Goal: Task Accomplishment & Management: Complete application form

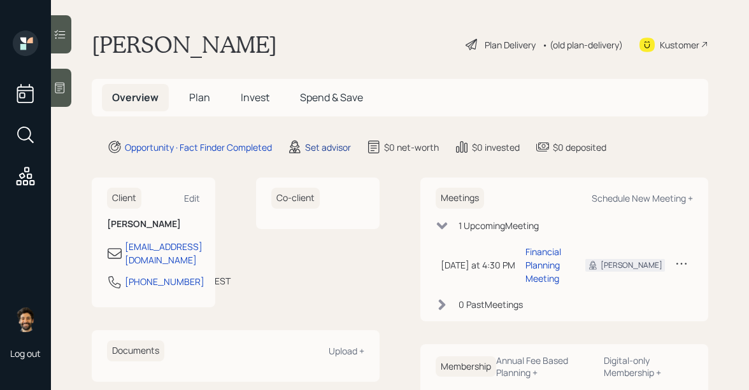
click at [322, 147] on div "Set advisor" at bounding box center [328, 147] width 46 height 13
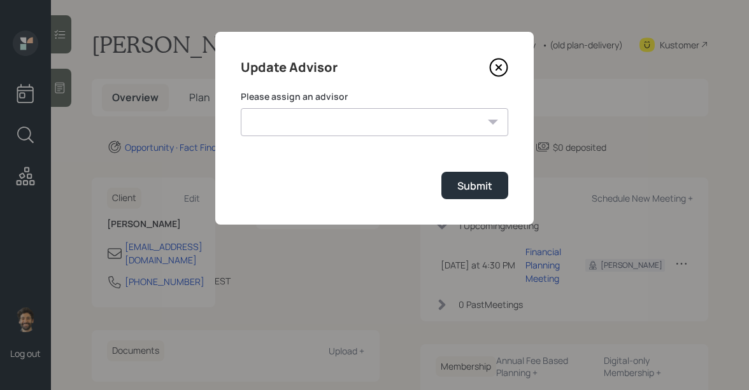
click at [327, 131] on select "Jonah Coleman Tyler End Michael Russo Treva Nostdahl Eric Schwartz James DiStas…" at bounding box center [374, 122] width 267 height 28
select select "f14b762f-c7c2-4b89-9227-8fa891345eea"
click at [241, 108] on select "Jonah Coleman Tyler End Michael Russo Treva Nostdahl Eric Schwartz James DiStas…" at bounding box center [374, 122] width 267 height 28
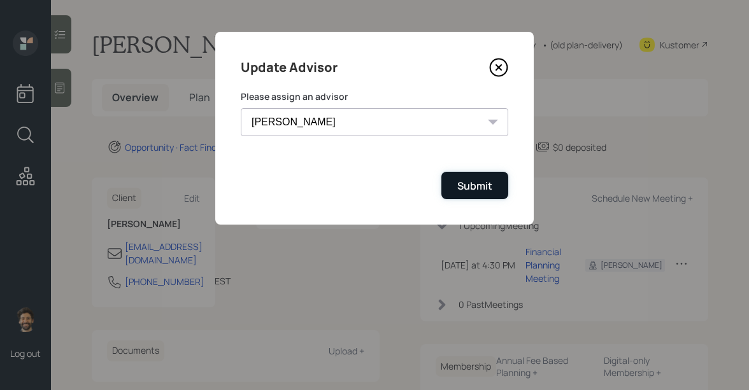
click at [465, 188] on div "Submit" at bounding box center [474, 186] width 35 height 14
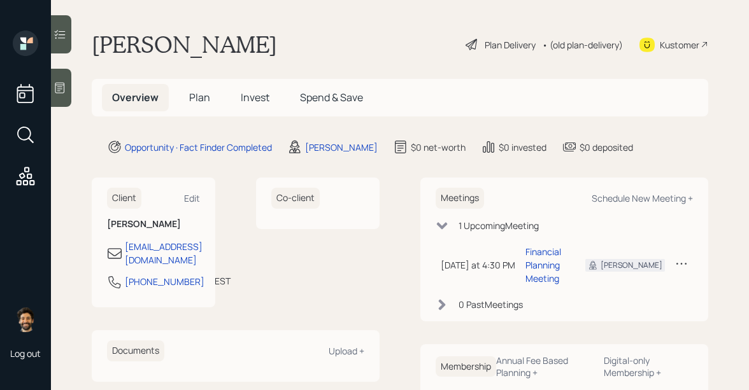
click at [48, 112] on div "Log out" at bounding box center [25, 195] width 51 height 390
click at [64, 96] on div at bounding box center [61, 88] width 20 height 38
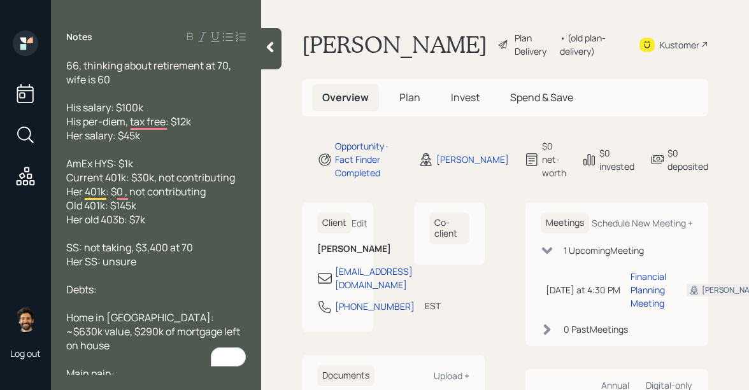
click at [406, 98] on span "Plan" at bounding box center [409, 97] width 21 height 14
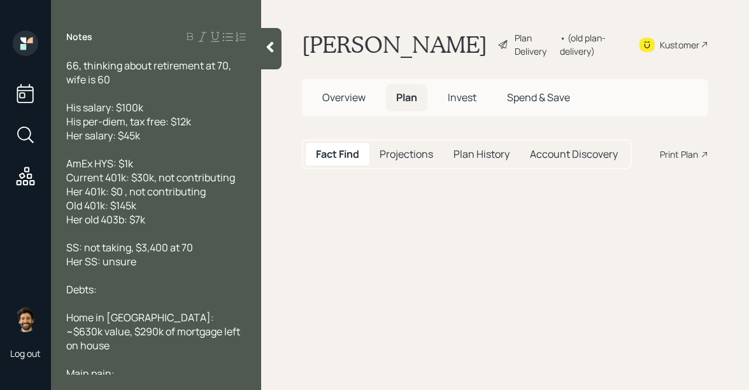
click at [343, 101] on span "Overview" at bounding box center [343, 97] width 43 height 14
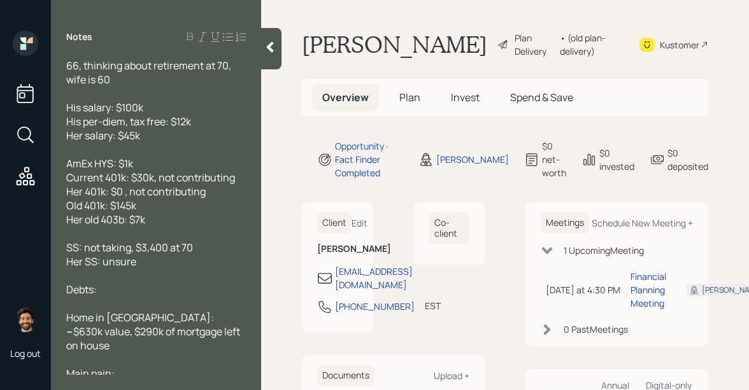
click at [396, 100] on h5 "Plan" at bounding box center [409, 97] width 41 height 27
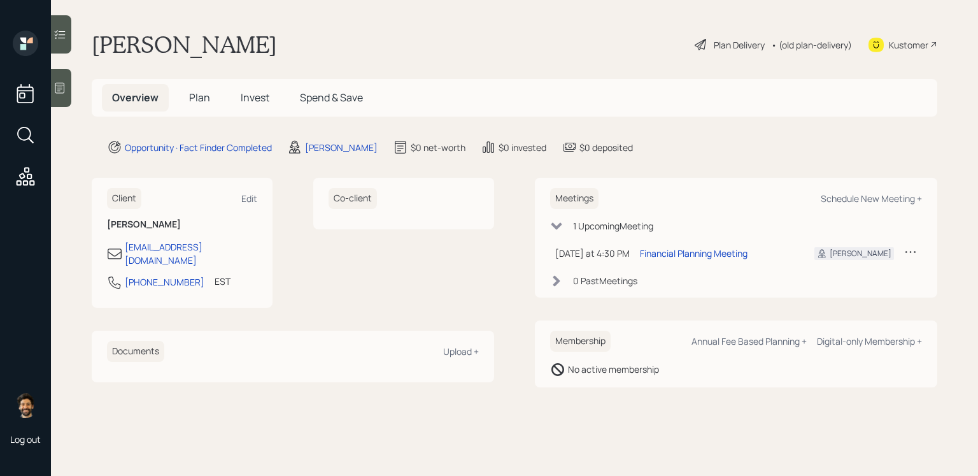
click at [194, 94] on span "Plan" at bounding box center [199, 97] width 21 height 14
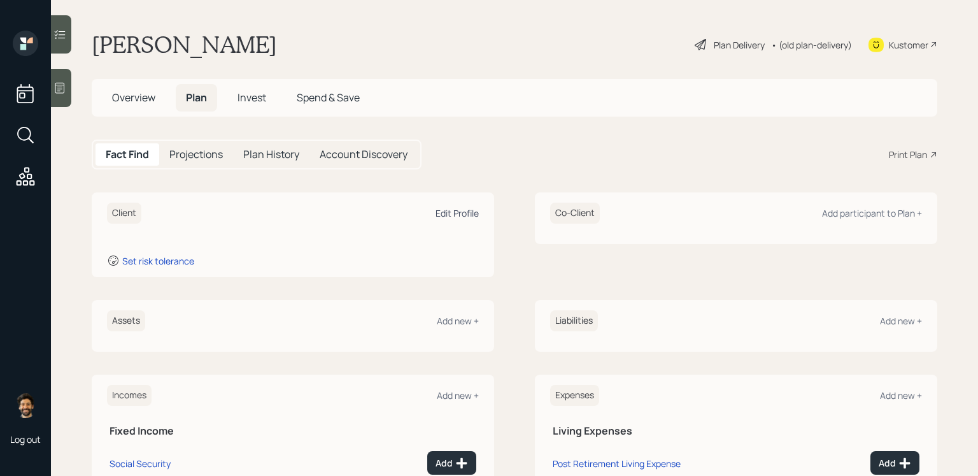
click at [446, 213] on div "Edit Profile" at bounding box center [456, 213] width 43 height 12
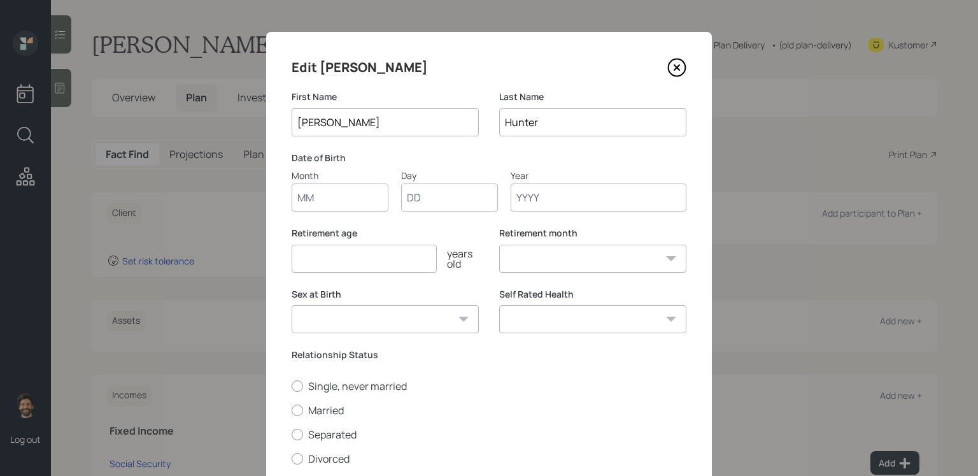
click at [316, 199] on input "Month" at bounding box center [340, 197] width 97 height 28
type input "01"
type input "1950"
select select "1"
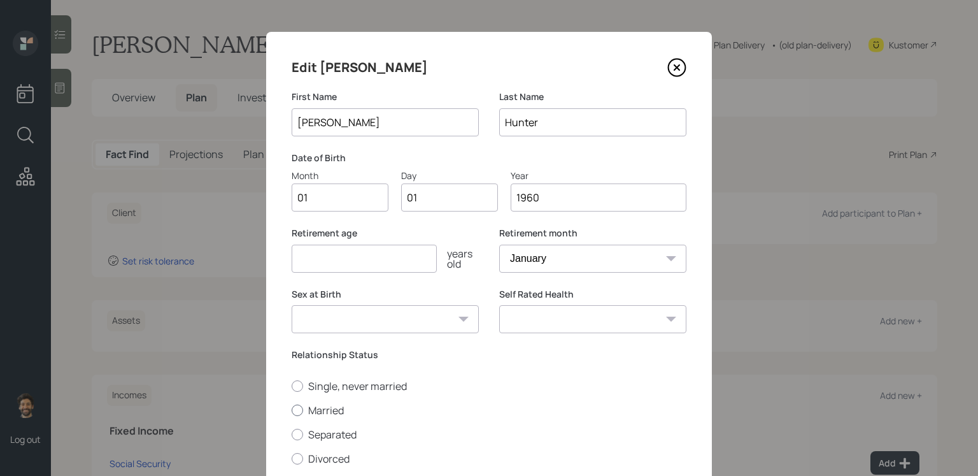
type input "1960"
click at [301, 390] on div at bounding box center [297, 409] width 11 height 11
click at [292, 390] on input "Married" at bounding box center [291, 409] width 1 height 1
radio input "true"
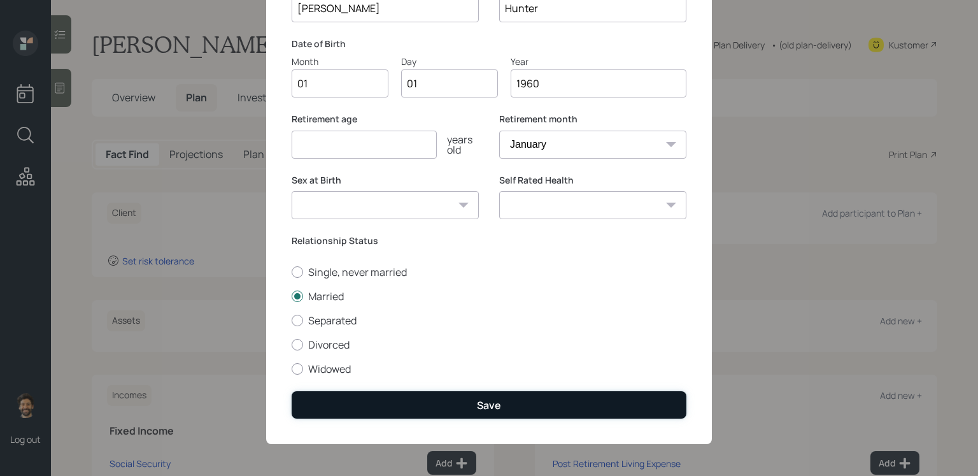
click at [349, 390] on button "Save" at bounding box center [489, 404] width 395 height 27
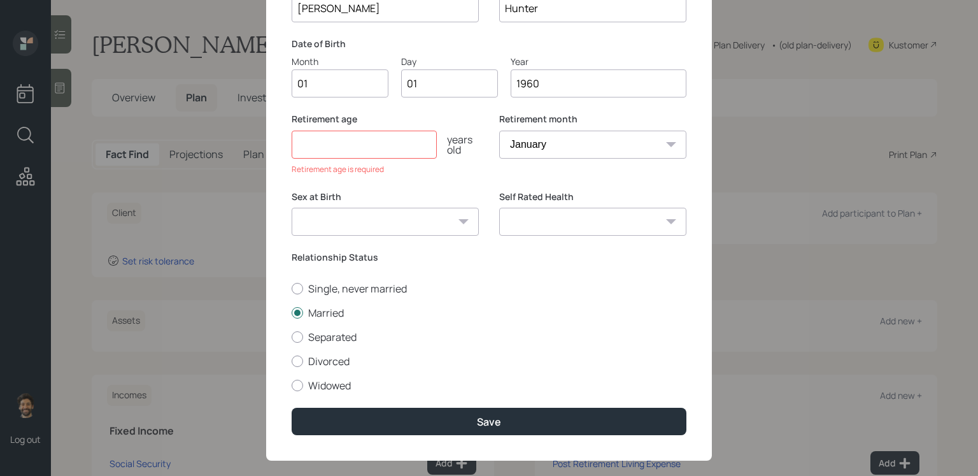
click at [372, 152] on input "number" at bounding box center [364, 145] width 145 height 28
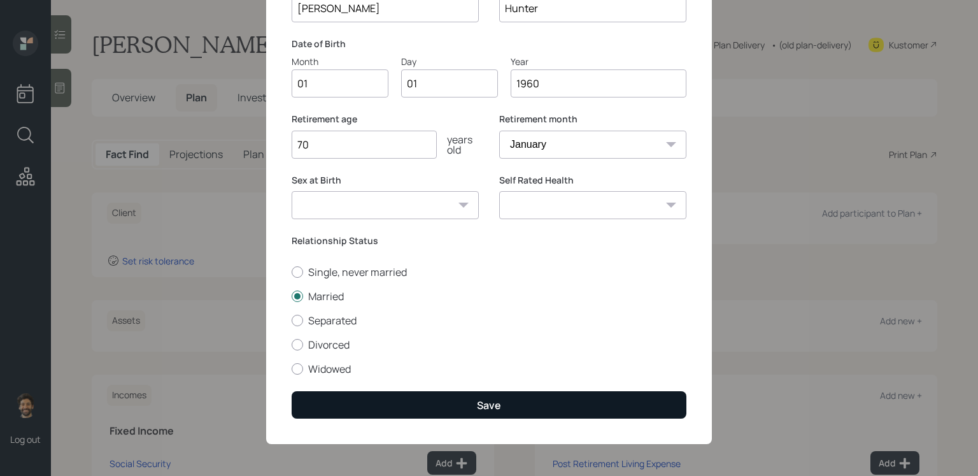
type input "70"
click at [331, 390] on button "Save" at bounding box center [489, 404] width 395 height 27
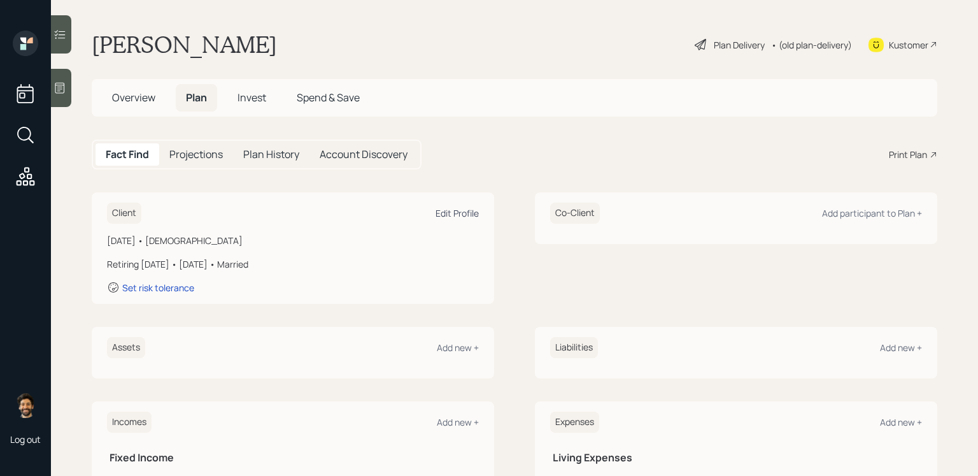
click at [460, 212] on div "Edit Profile" at bounding box center [456, 213] width 43 height 12
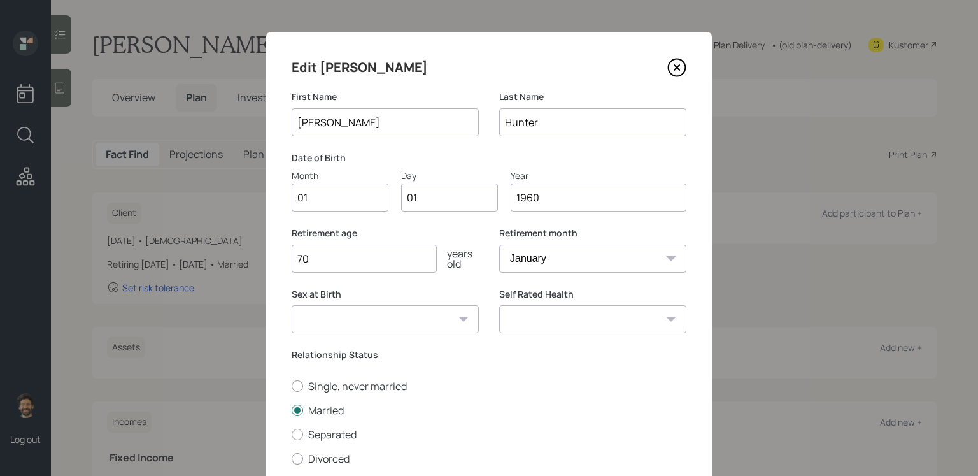
click at [551, 199] on input "1960" at bounding box center [599, 197] width 176 height 28
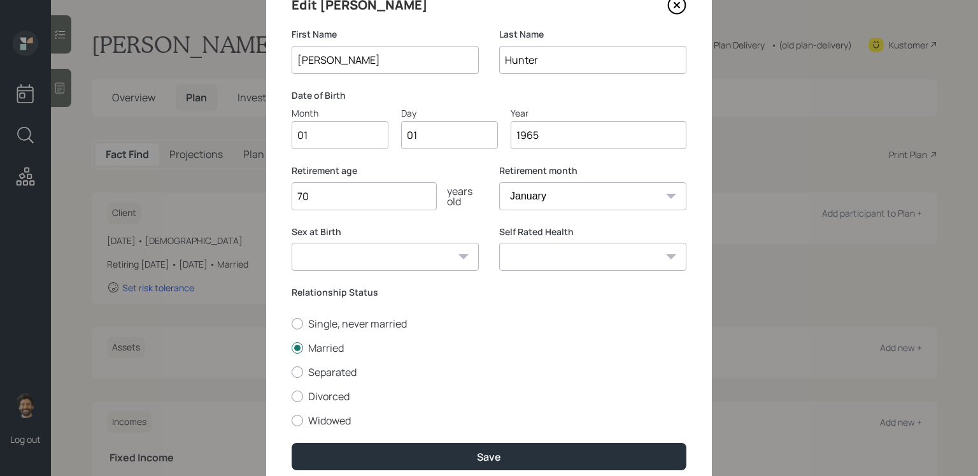
scroll to position [114, 0]
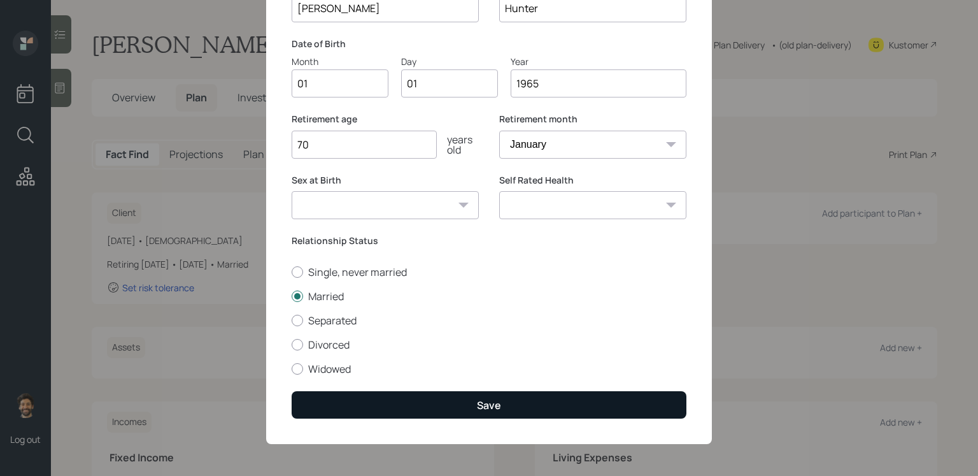
type input "1965"
click at [352, 390] on button "Save" at bounding box center [489, 404] width 395 height 27
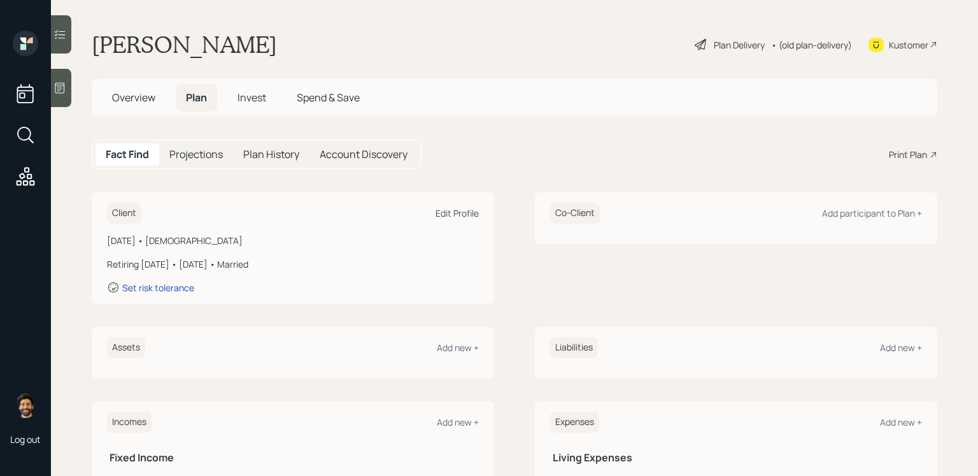
click at [453, 214] on div "Edit Profile" at bounding box center [456, 213] width 43 height 12
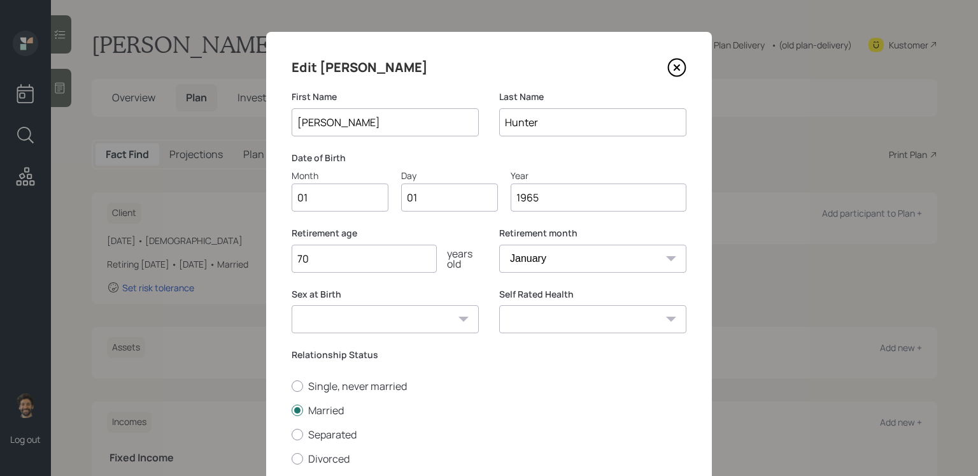
click at [565, 201] on input "1965" at bounding box center [599, 197] width 176 height 28
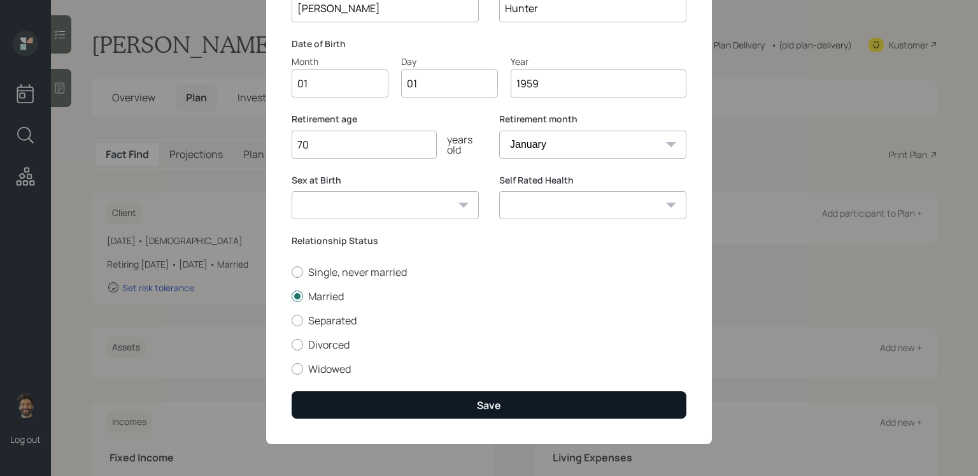
type input "1959"
click at [385, 390] on button "Save" at bounding box center [489, 404] width 395 height 27
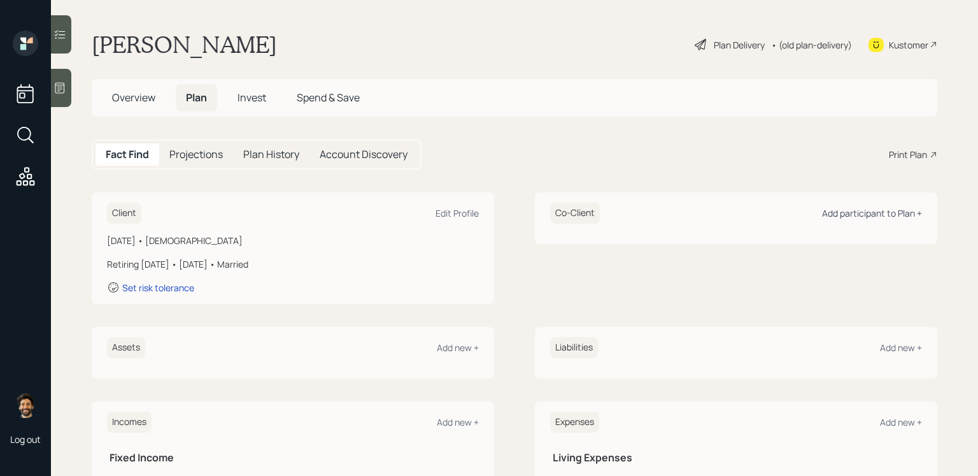
click at [748, 216] on div "Add participant to Plan +" at bounding box center [872, 213] width 100 height 12
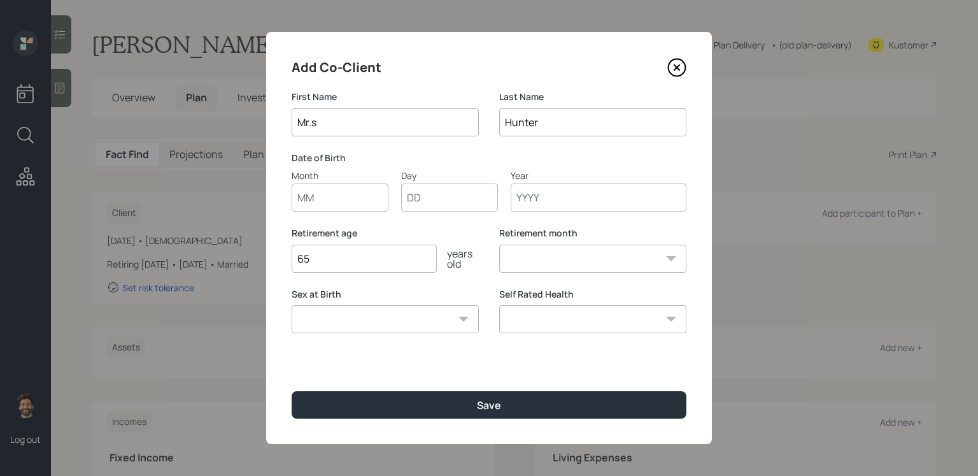
click at [318, 204] on input "Month" at bounding box center [340, 197] width 97 height 28
click at [328, 128] on input "Mr.s" at bounding box center [385, 122] width 187 height 28
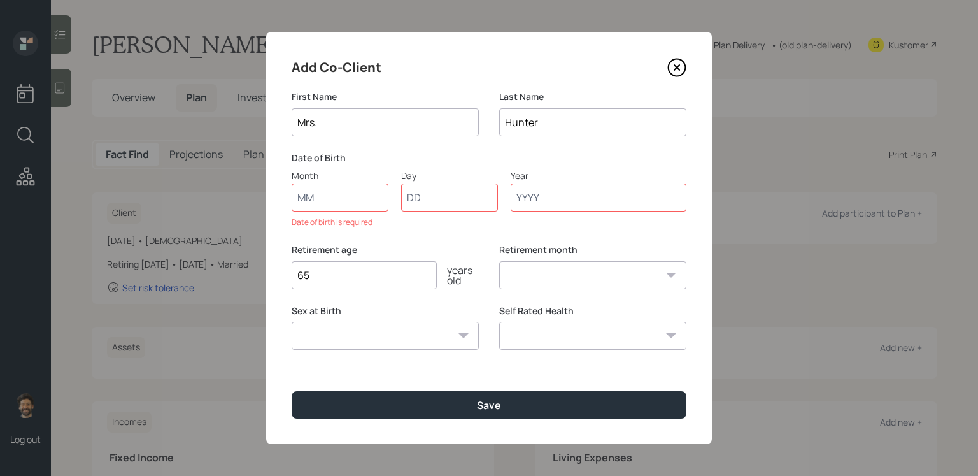
type input "Mrs."
click at [321, 196] on input "Month" at bounding box center [340, 197] width 97 height 28
type input "01"
type input "1965"
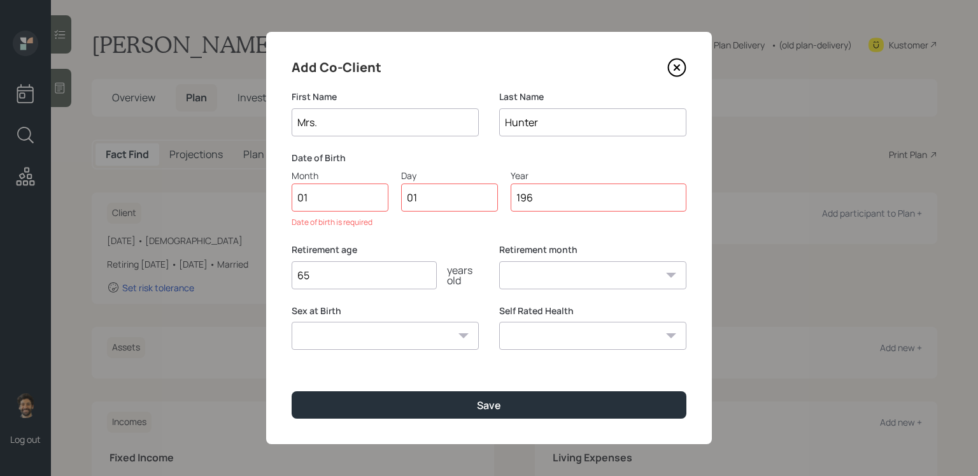
select select "1"
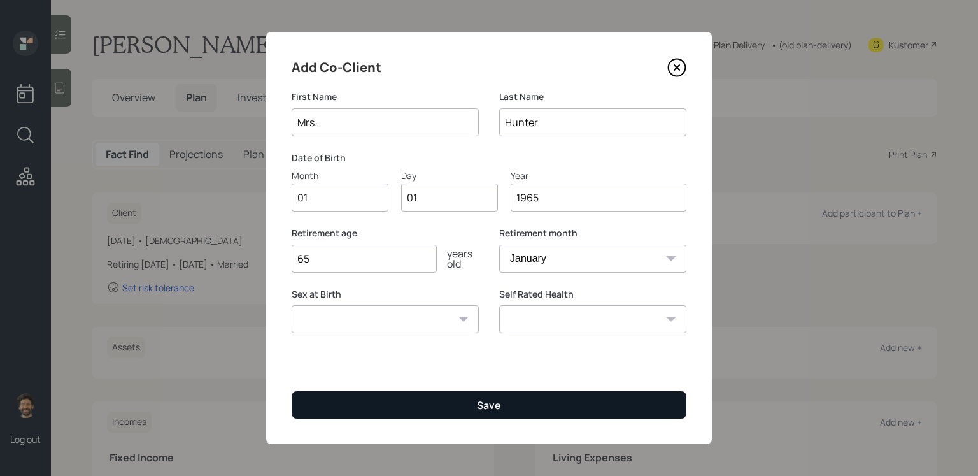
type input "1965"
click at [339, 390] on button "Save" at bounding box center [489, 404] width 395 height 27
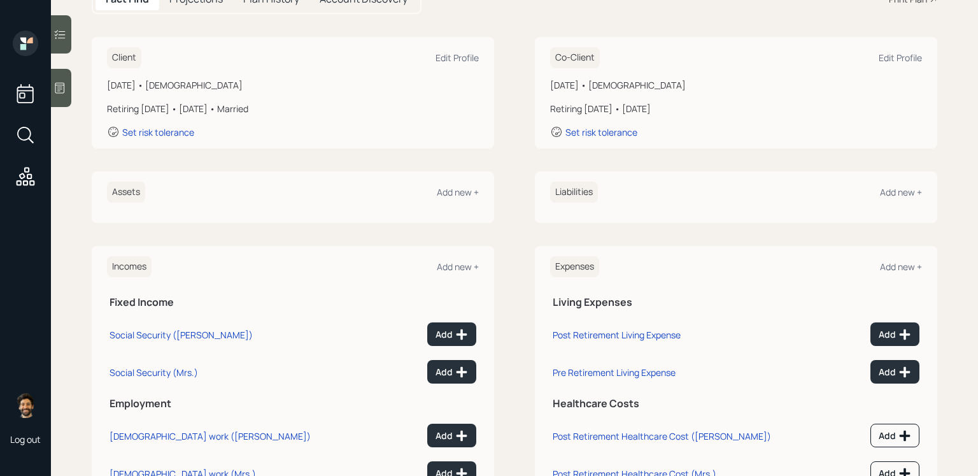
scroll to position [209, 0]
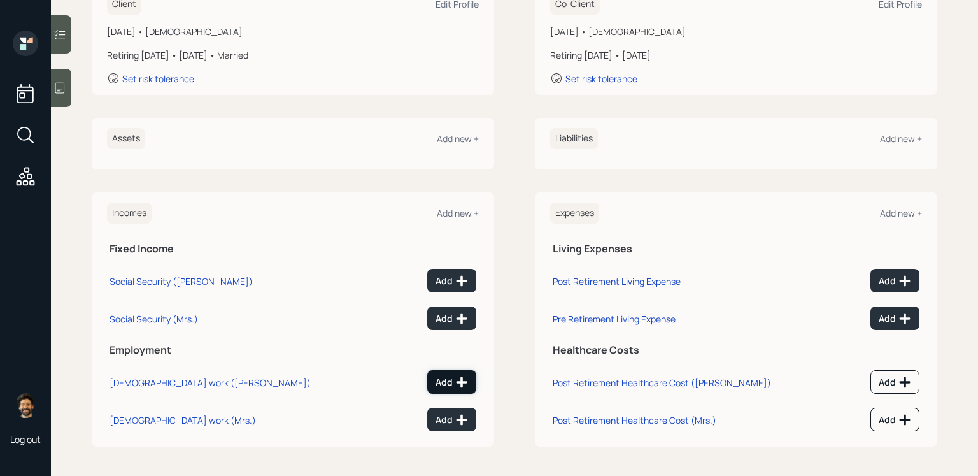
click at [449, 384] on div "Add" at bounding box center [451, 382] width 32 height 13
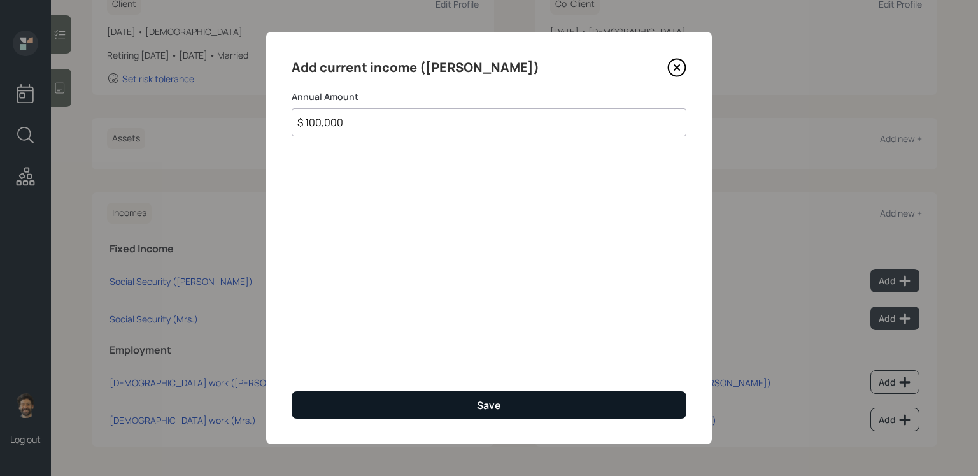
type input "$ 100,000"
click at [319, 390] on button "Save" at bounding box center [489, 404] width 395 height 27
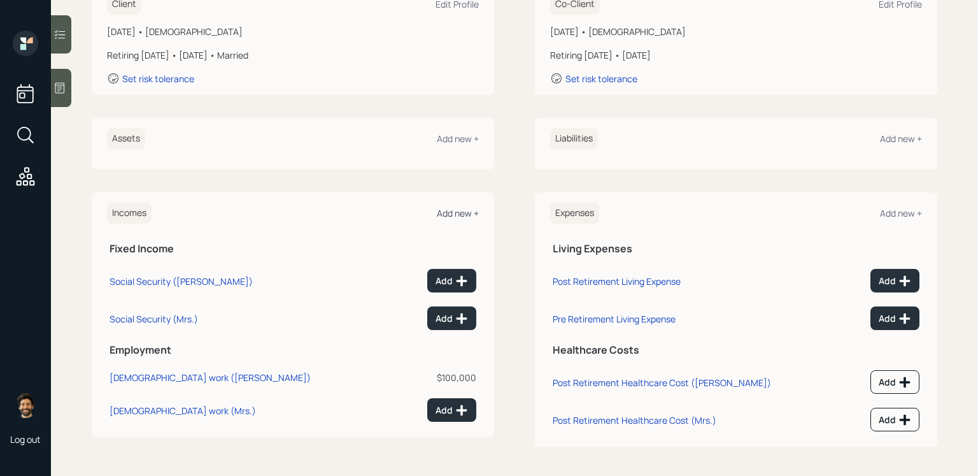
click at [460, 212] on div "Add new +" at bounding box center [458, 213] width 42 height 12
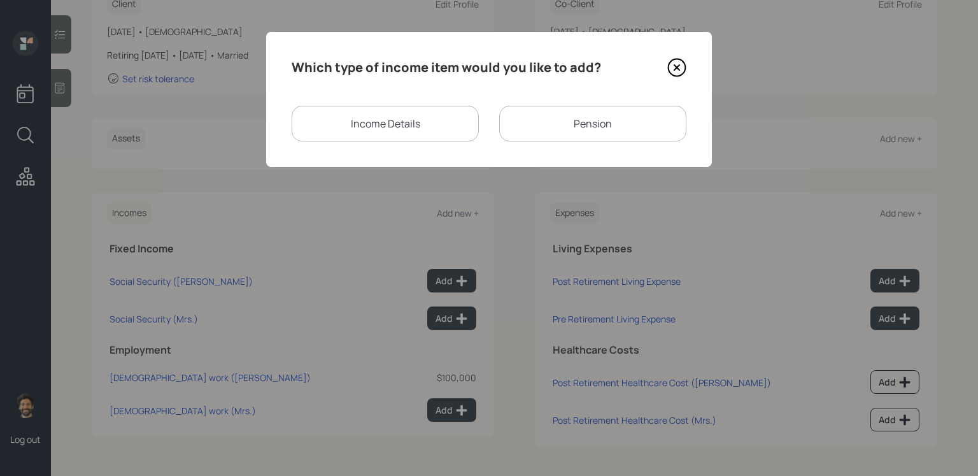
click at [372, 124] on div "Income Details" at bounding box center [385, 124] width 187 height 36
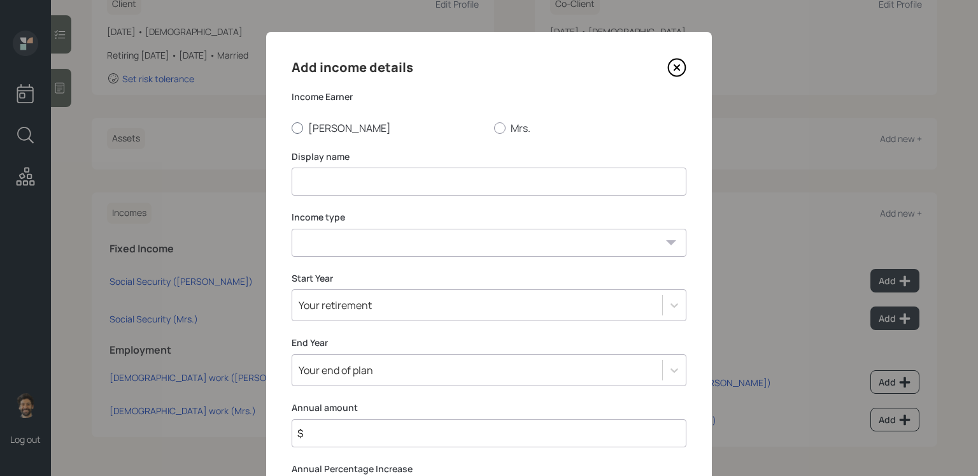
click at [316, 129] on label "[PERSON_NAME]" at bounding box center [388, 128] width 192 height 14
click at [292, 128] on input "[PERSON_NAME]" at bounding box center [291, 127] width 1 height 1
radio input "true"
click at [323, 183] on input at bounding box center [489, 181] width 395 height 28
type input "Per Diem Tax Free Income"
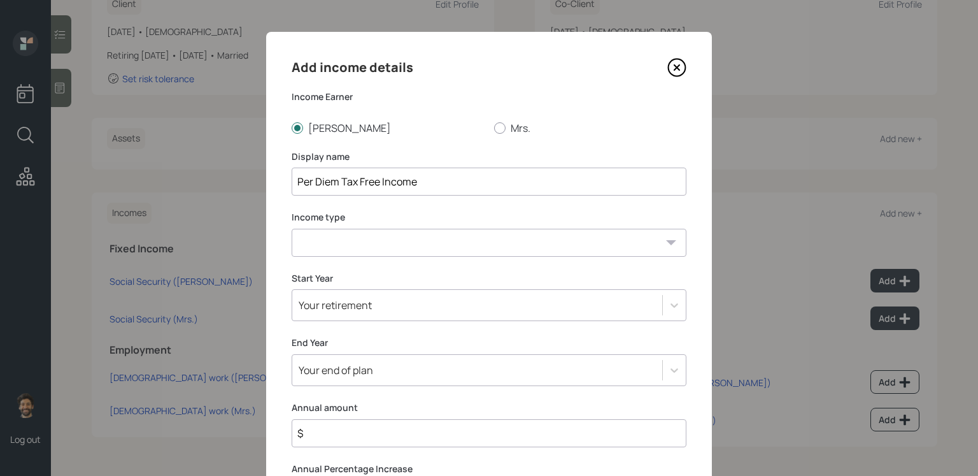
click at [313, 239] on select "Full-time work Part-time work Self employment Other" at bounding box center [489, 243] width 395 height 28
select select "other"
click at [292, 229] on select "Full-time work Part-time work Self employment Other" at bounding box center [489, 243] width 395 height 28
click at [319, 295] on select "Tax-free Earned Self Employment Alimony Royalties Pension / Annuity Interest Di…" at bounding box center [489, 303] width 395 height 28
select select "tax_free"
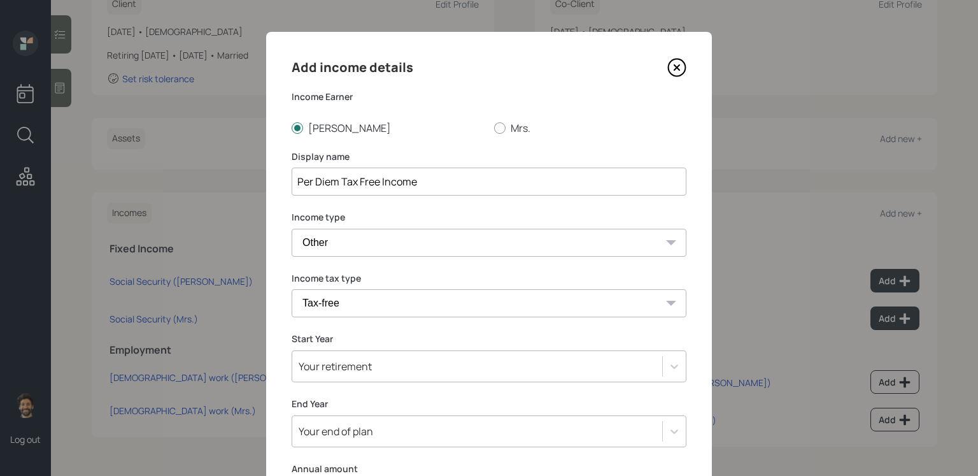
click at [292, 289] on select "Tax-free Earned Self Employment Alimony Royalties Pension / Annuity Interest Di…" at bounding box center [489, 303] width 395 height 28
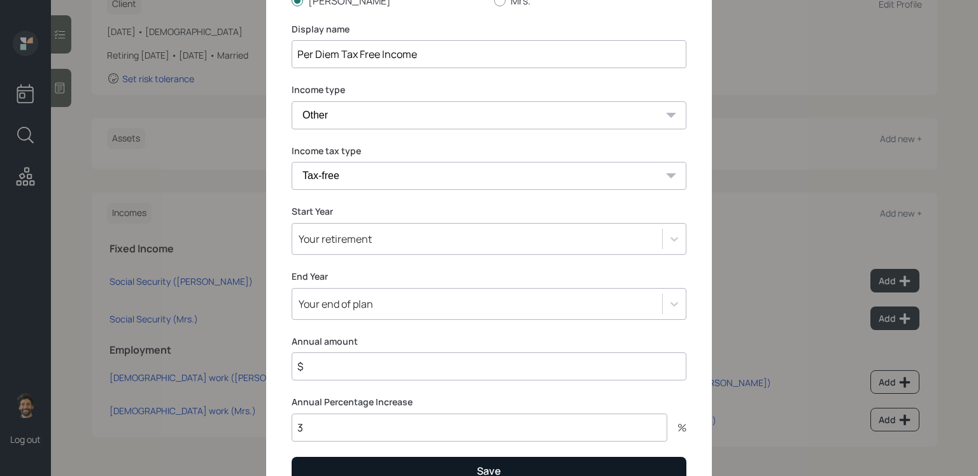
scroll to position [193, 0]
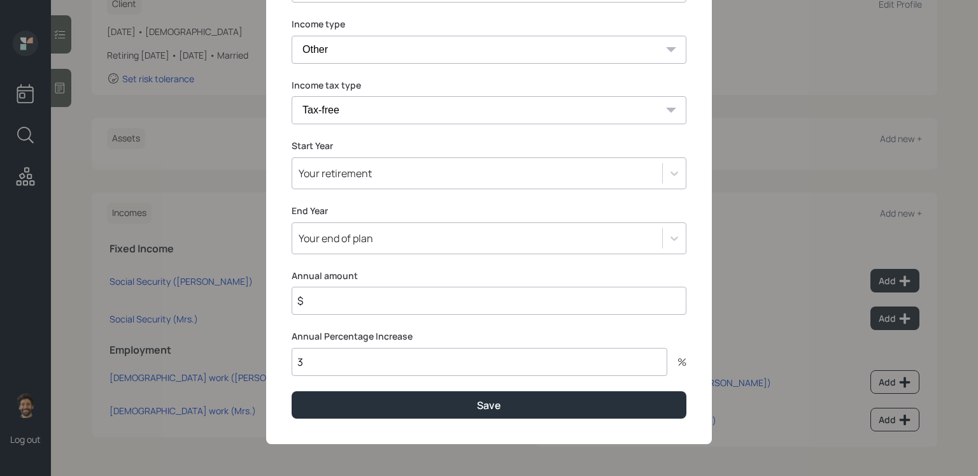
click at [321, 306] on input "$" at bounding box center [489, 301] width 395 height 28
type input "$ 12,000"
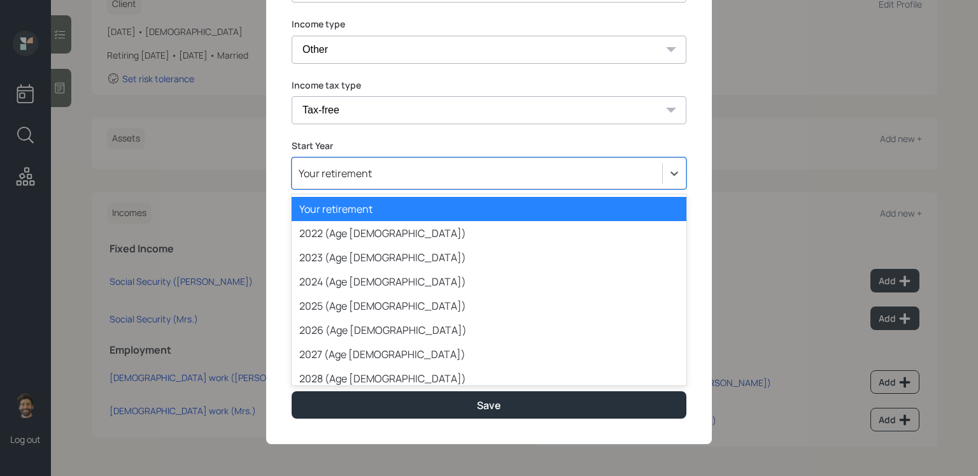
click at [322, 173] on div "Your retirement" at bounding box center [335, 173] width 73 height 14
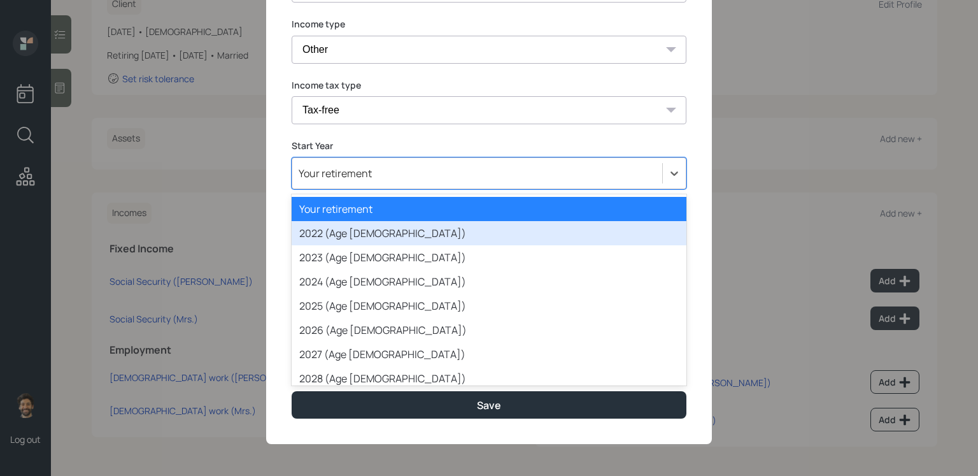
click at [325, 230] on div "2022 (Age 63)" at bounding box center [489, 233] width 395 height 24
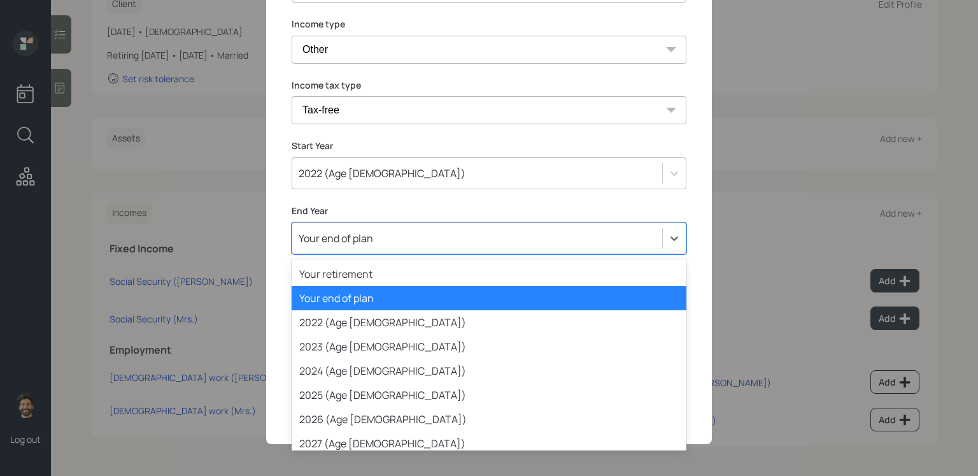
click at [325, 239] on div "Your end of plan" at bounding box center [336, 238] width 74 height 14
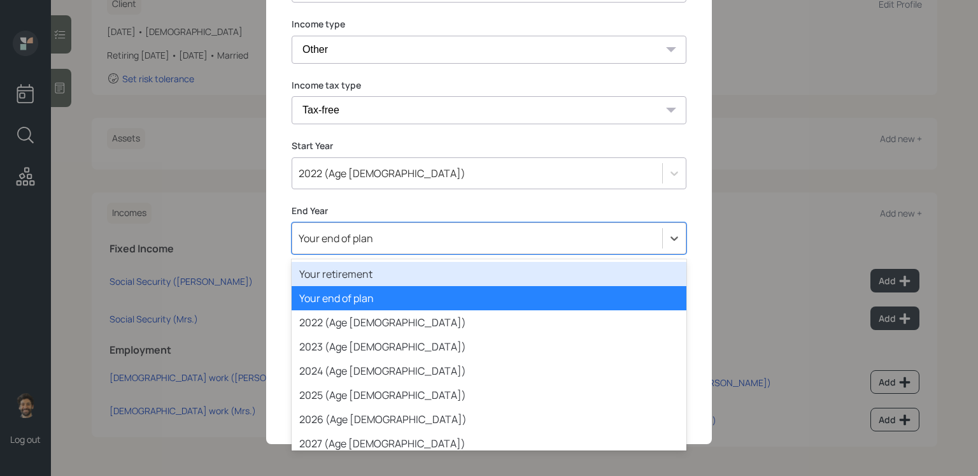
click at [340, 269] on div "Your retirement" at bounding box center [489, 274] width 395 height 24
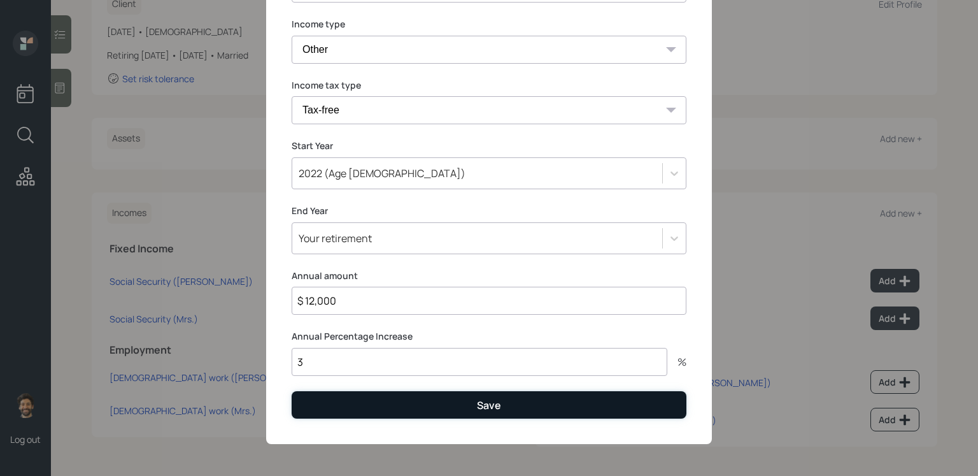
click at [318, 390] on button "Save" at bounding box center [489, 404] width 395 height 27
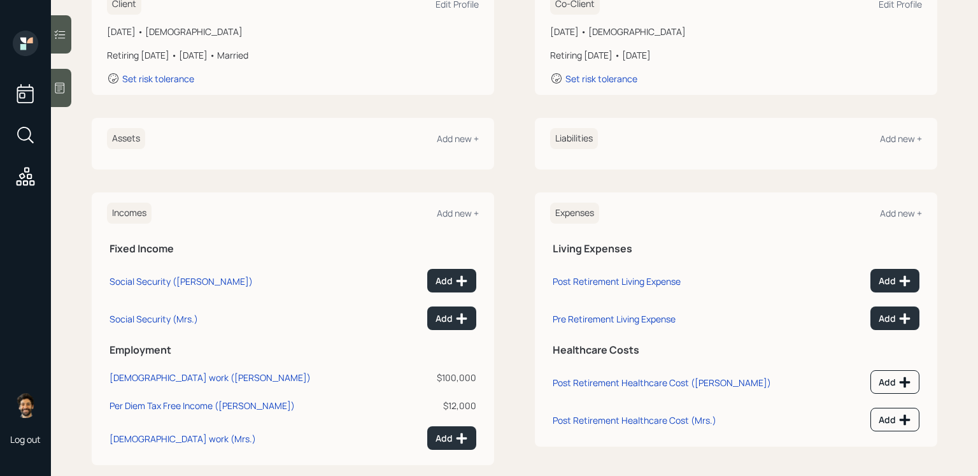
scroll to position [228, 0]
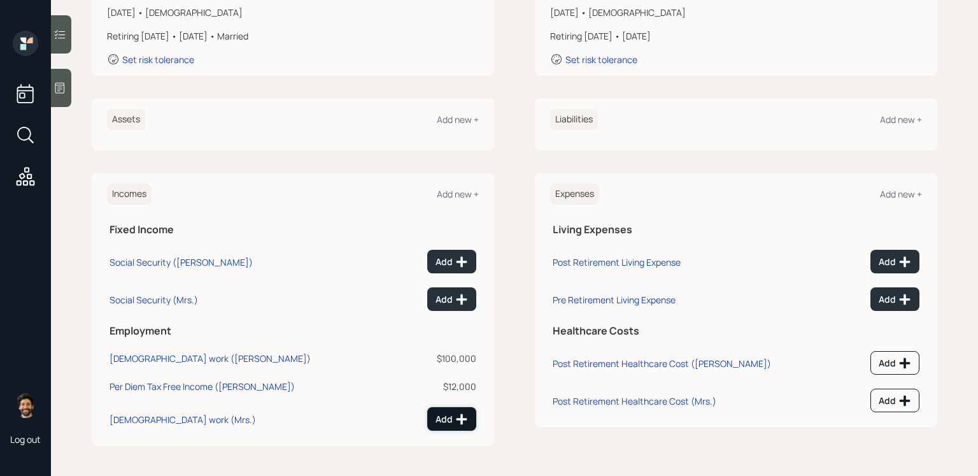
click at [455, 390] on div "Add" at bounding box center [451, 419] width 32 height 13
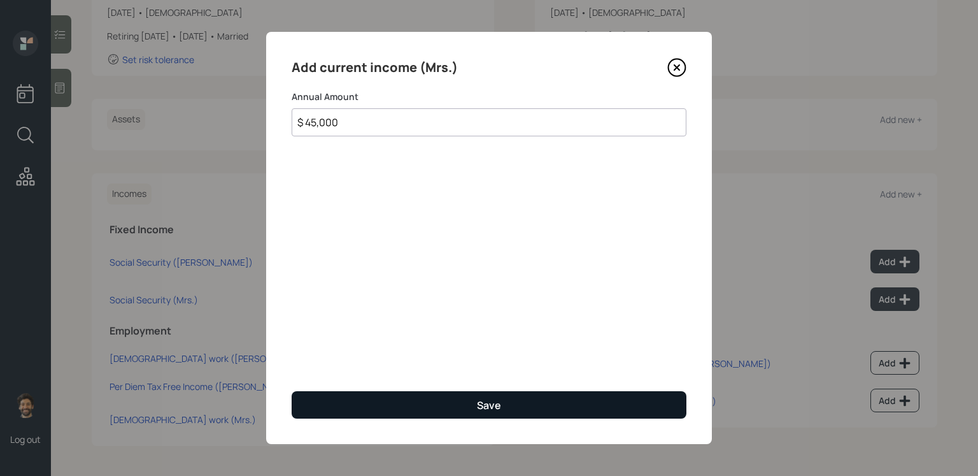
type input "$ 45,000"
click at [332, 390] on button "Save" at bounding box center [489, 404] width 395 height 27
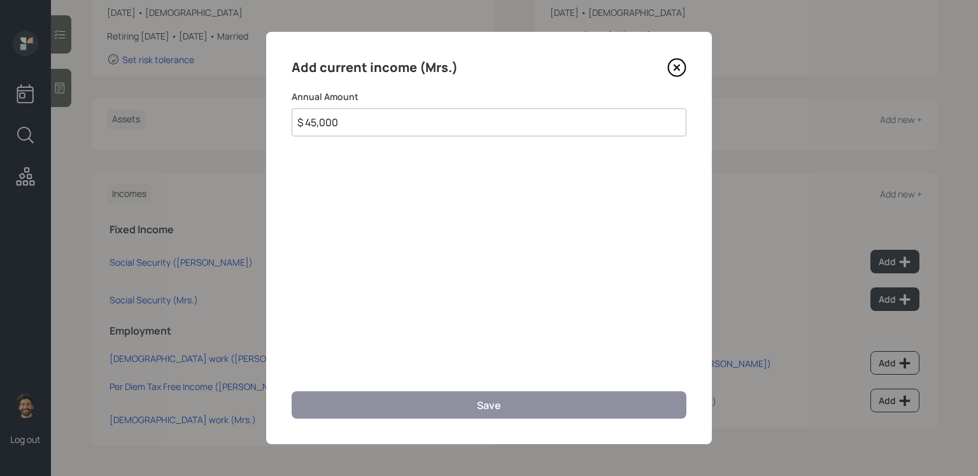
scroll to position [218, 0]
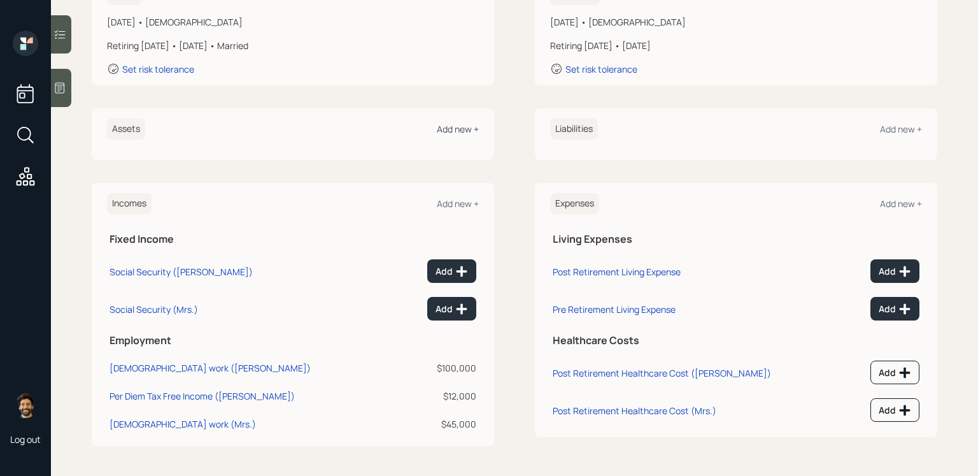
click at [448, 129] on div "Add new +" at bounding box center [458, 129] width 42 height 12
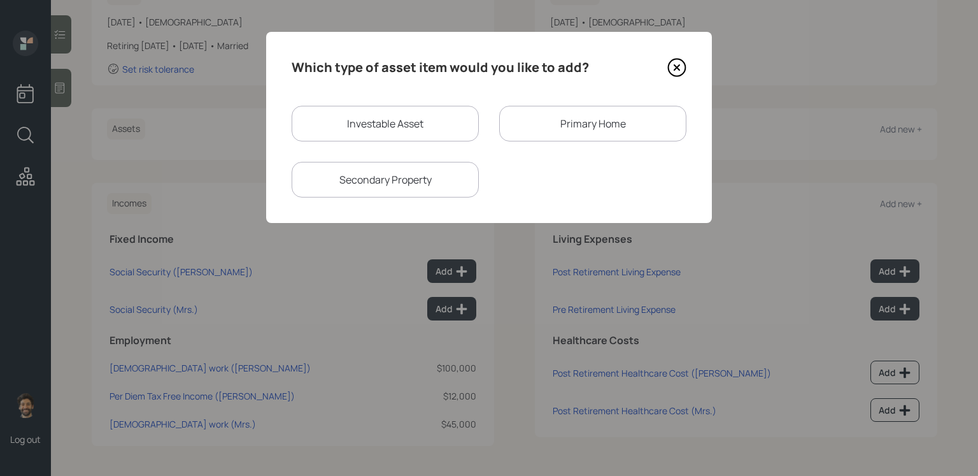
click at [350, 117] on div "Investable Asset" at bounding box center [385, 124] width 187 height 36
select select "taxable"
select select "balanced"
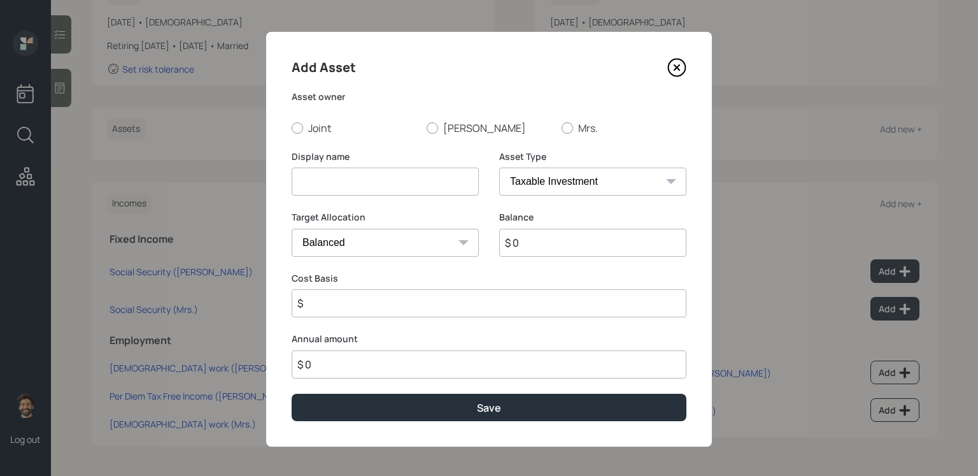
click at [321, 180] on input at bounding box center [385, 181] width 187 height 28
type input "A"
type input "HYS"
click at [523, 237] on input "$ 0" at bounding box center [592, 243] width 187 height 28
type input "$ 1,000"
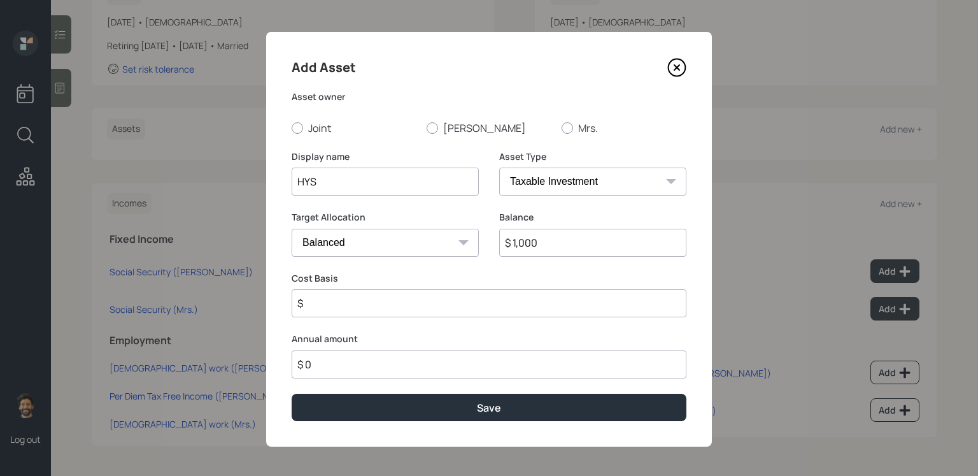
click at [512, 187] on select "SEP IRA IRA Roth IRA 401(k) Roth 401(k) 403(b) Roth 403(b) 457(b) Roth 457(b) H…" at bounding box center [592, 181] width 187 height 28
select select "emergency_fund"
click at [499, 167] on select "SEP IRA IRA Roth IRA 401(k) Roth 401(k) 403(b) Roth 403(b) 457(b) Roth 457(b) H…" at bounding box center [592, 181] width 187 height 28
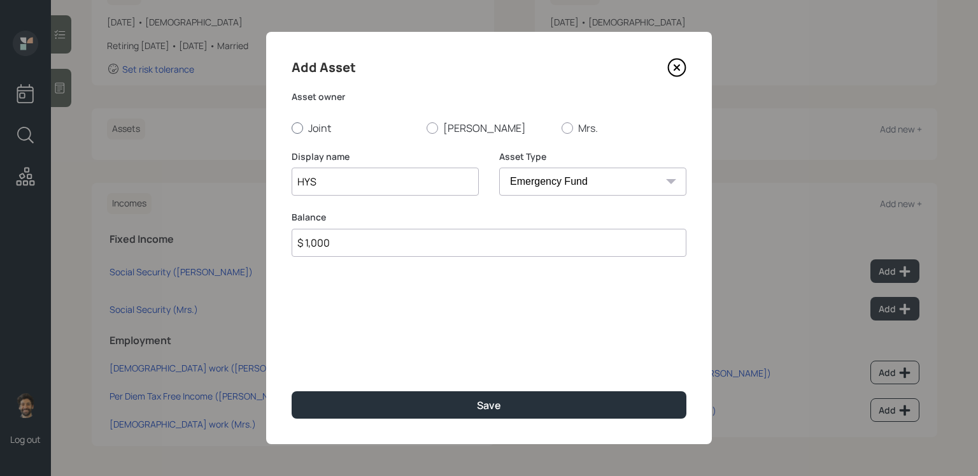
click at [315, 129] on label "Joint" at bounding box center [354, 128] width 125 height 14
click at [292, 128] on input "Joint" at bounding box center [291, 127] width 1 height 1
radio input "true"
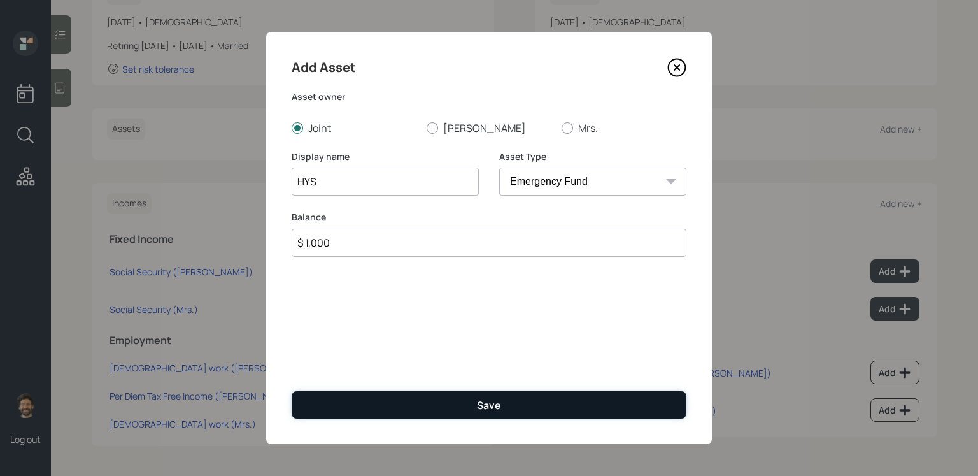
click at [307, 390] on button "Save" at bounding box center [489, 404] width 395 height 27
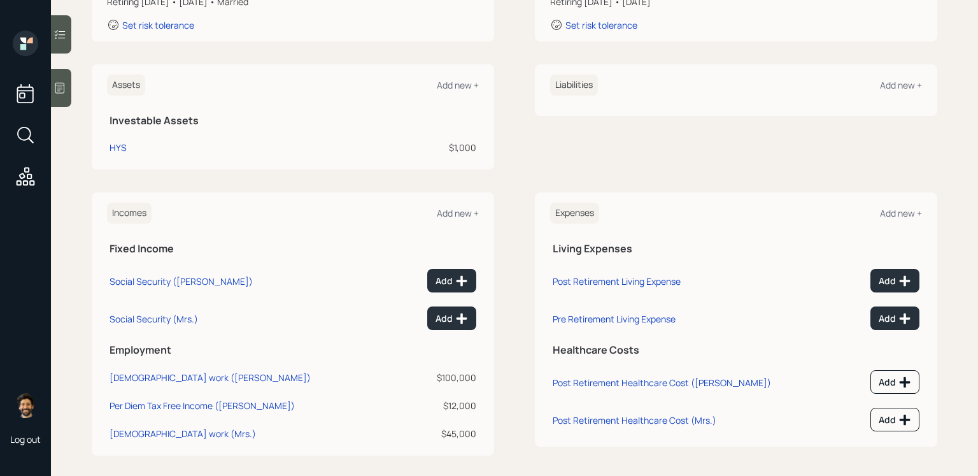
scroll to position [272, 0]
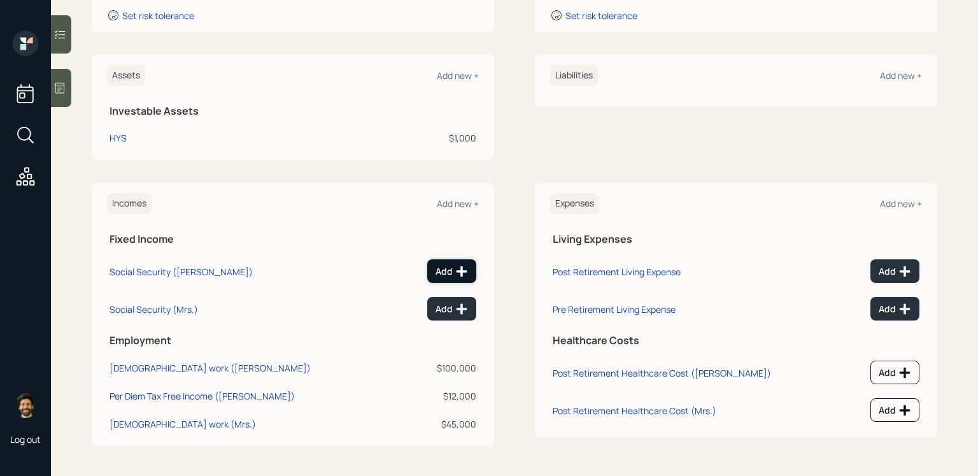
click at [457, 276] on icon at bounding box center [461, 271] width 13 height 13
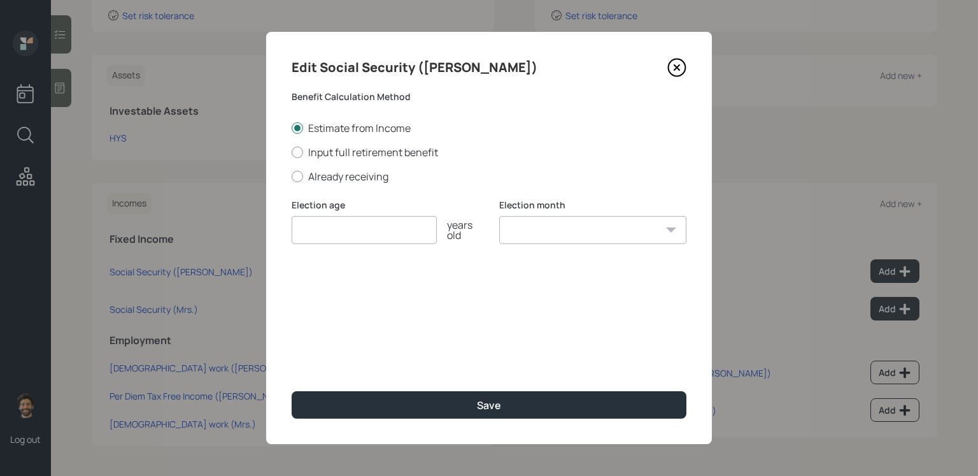
click at [323, 230] on input "number" at bounding box center [364, 230] width 145 height 28
type input "70"
click at [527, 228] on select "January February March April May June July August September October November De…" at bounding box center [592, 230] width 187 height 28
select select "12"
click at [499, 216] on select "January February March April May June July August September October November De…" at bounding box center [592, 230] width 187 height 28
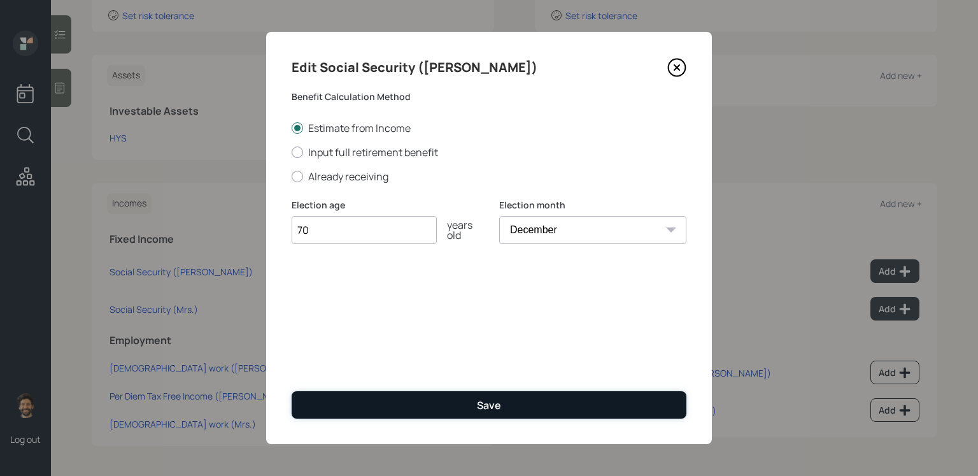
click at [456, 390] on button "Save" at bounding box center [489, 404] width 395 height 27
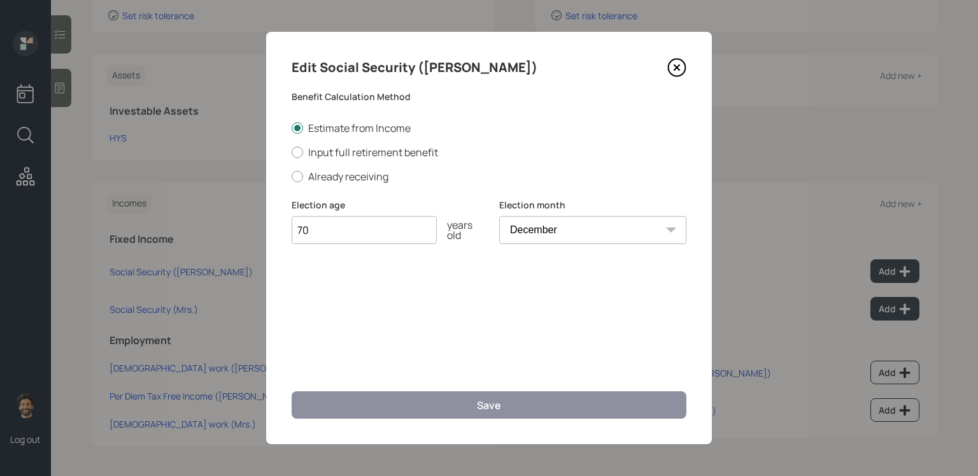
scroll to position [262, 0]
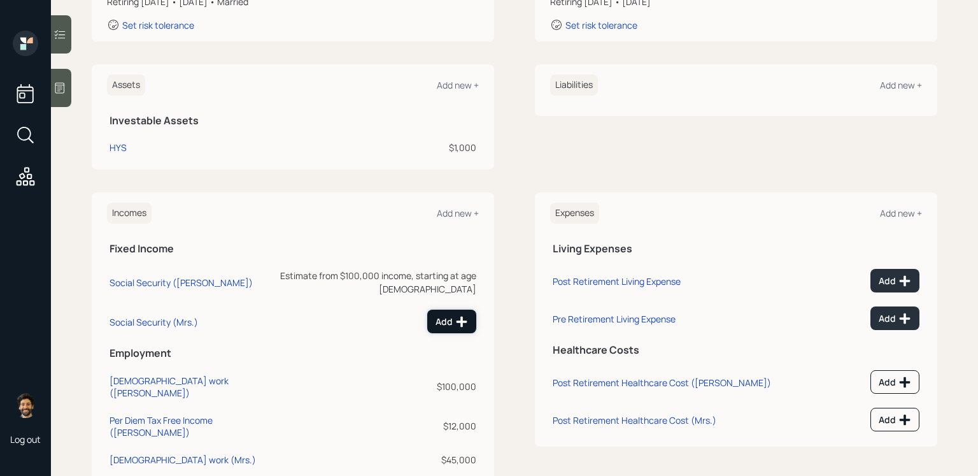
click at [455, 315] on icon at bounding box center [461, 321] width 13 height 13
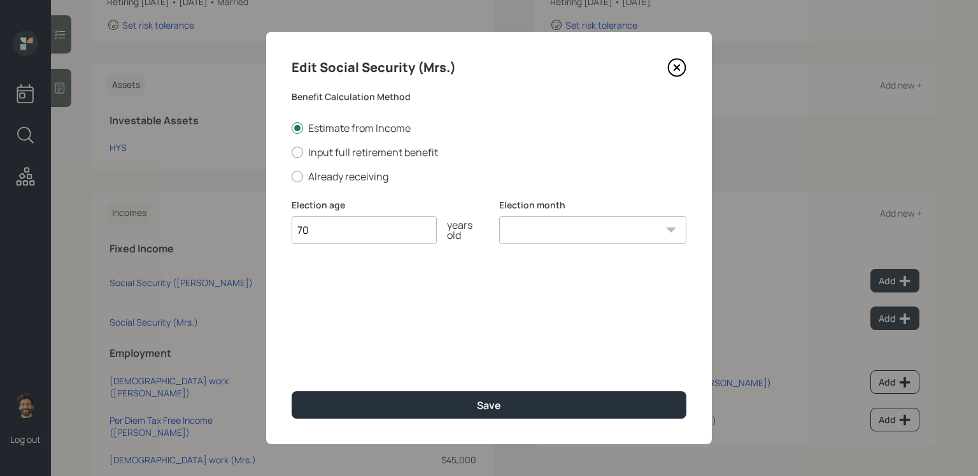
type input "70"
click at [613, 234] on select "January February March April May June July August September October November De…" at bounding box center [592, 230] width 187 height 28
select select "12"
click at [499, 216] on select "January February March April May June July August September October November De…" at bounding box center [592, 230] width 187 height 28
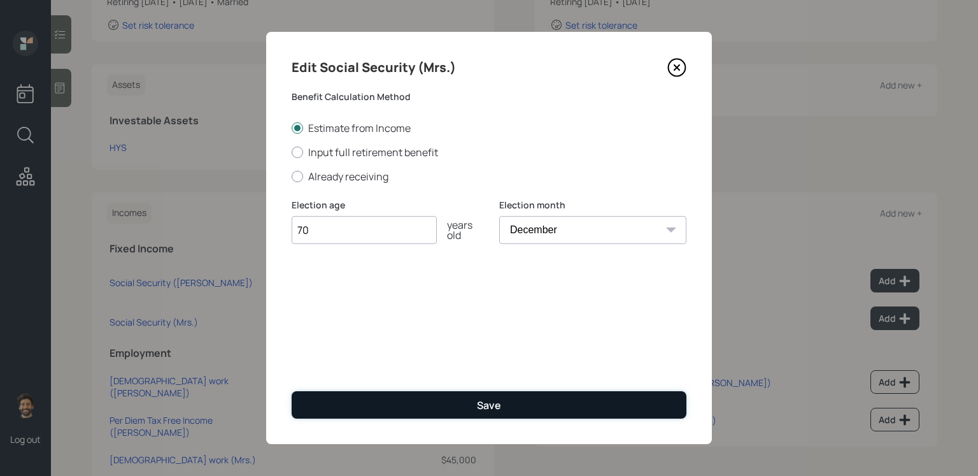
click at [487, 390] on div "Save" at bounding box center [489, 405] width 24 height 14
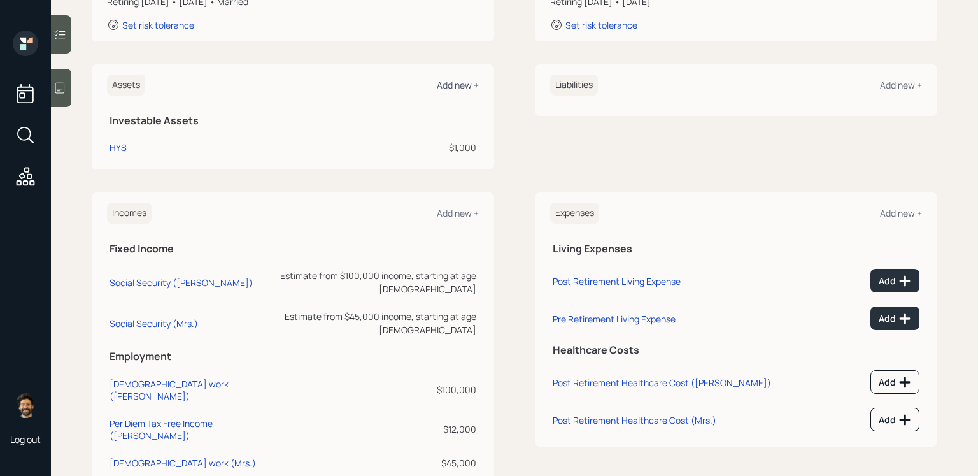
click at [454, 81] on div "Add new +" at bounding box center [458, 85] width 42 height 12
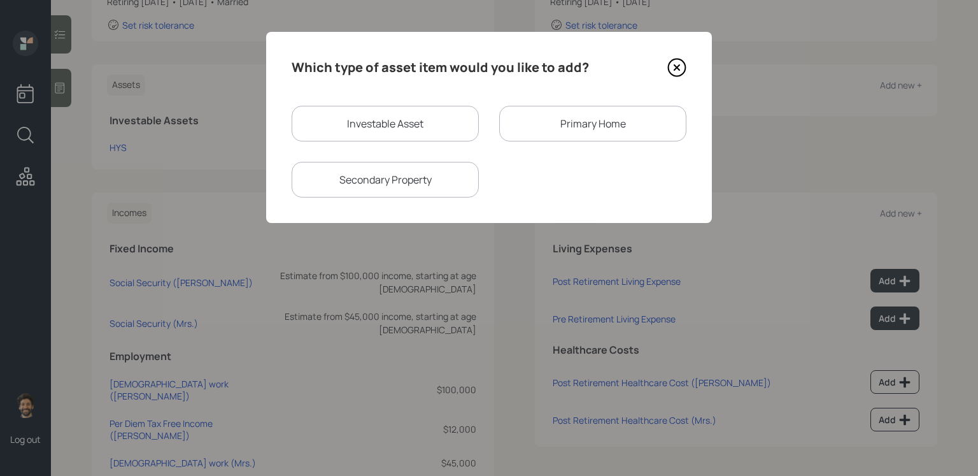
click at [376, 119] on div "Investable Asset" at bounding box center [385, 124] width 187 height 36
select select "taxable"
select select "balanced"
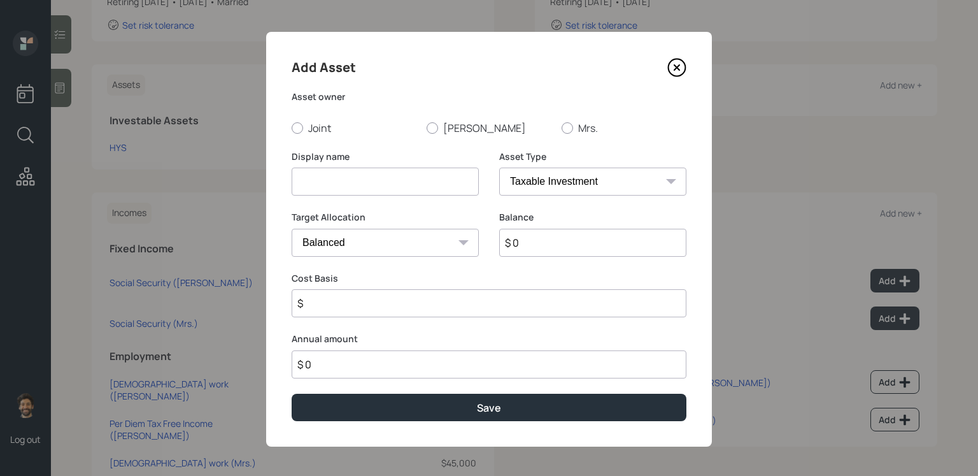
click at [327, 184] on input at bounding box center [385, 181] width 187 height 28
type input "Current 401k"
click at [534, 241] on input "$ 0" at bounding box center [592, 243] width 187 height 28
type input "$ 30,000"
click at [524, 180] on select "SEP IRA IRA Roth IRA 401(k) Roth 401(k) 403(b) Roth 403(b) 457(b) Roth 457(b) H…" at bounding box center [592, 181] width 187 height 28
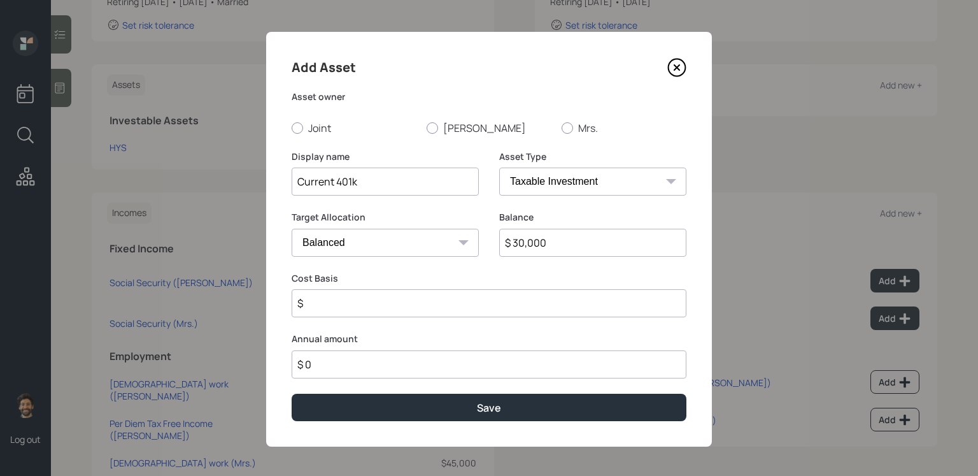
select select "company_sponsored"
click at [499, 167] on select "SEP IRA IRA Roth IRA 401(k) Roth 401(k) 403(b) Roth 403(b) 457(b) Roth 457(b) H…" at bounding box center [592, 181] width 187 height 28
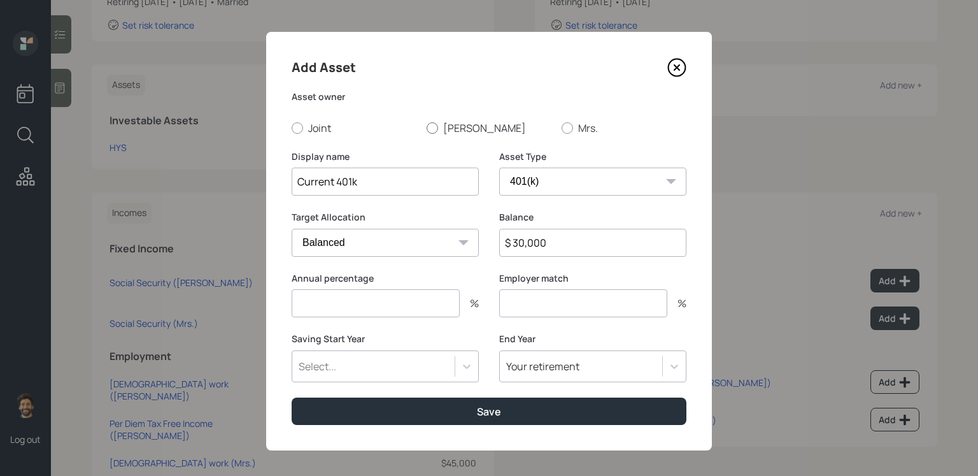
click at [436, 133] on label "[PERSON_NAME]" at bounding box center [489, 128] width 125 height 14
click at [427, 128] on input "[PERSON_NAME]" at bounding box center [426, 127] width 1 height 1
radio input "true"
click at [351, 307] on input "number" at bounding box center [376, 303] width 168 height 28
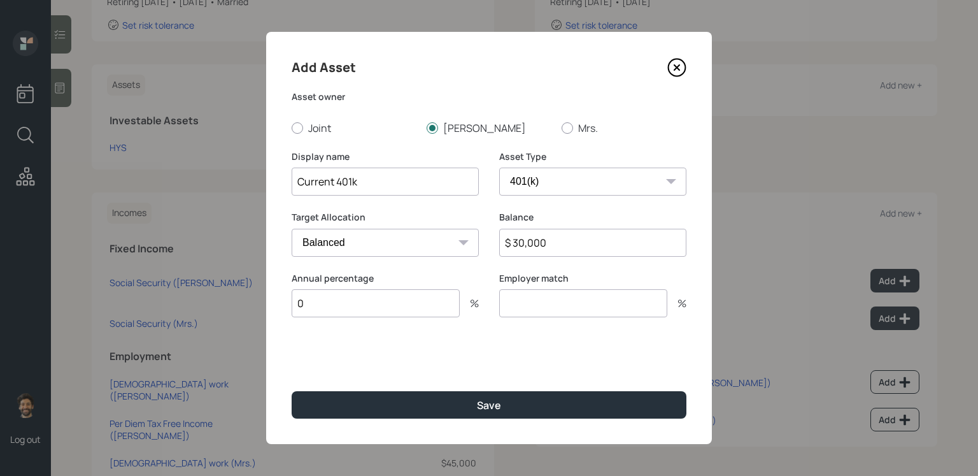
type input "0"
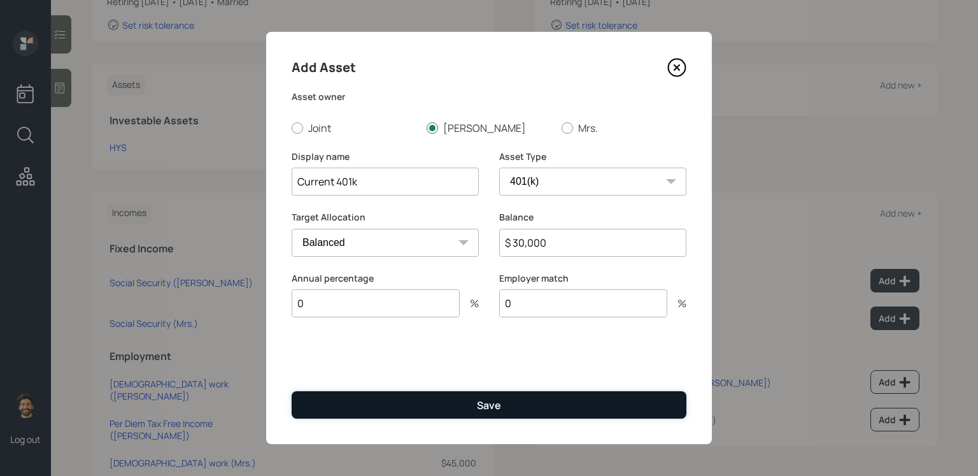
click at [357, 390] on button "Save" at bounding box center [489, 404] width 395 height 27
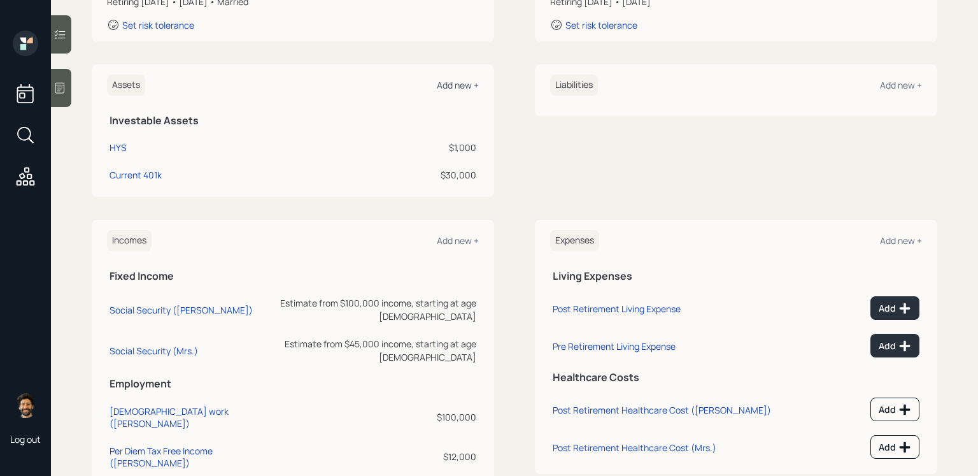
click at [459, 85] on div "Add new +" at bounding box center [458, 85] width 42 height 12
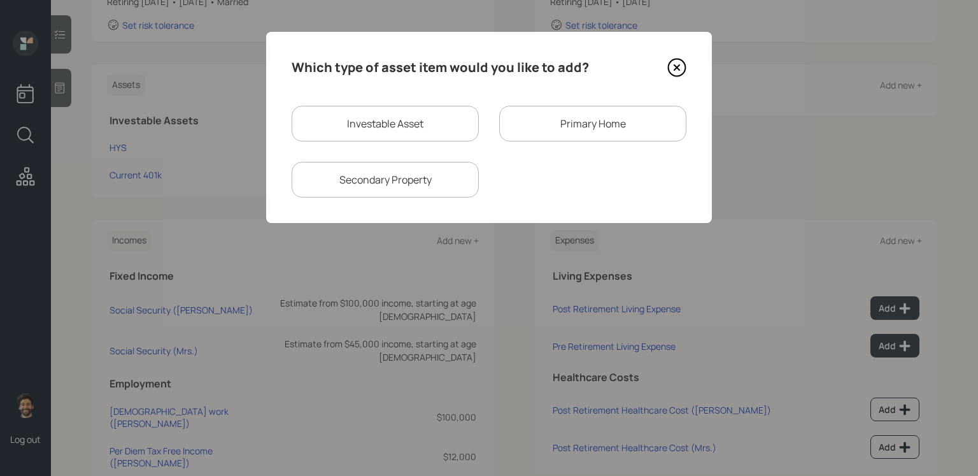
click at [432, 114] on div "Investable Asset" at bounding box center [385, 124] width 187 height 36
select select "taxable"
select select "balanced"
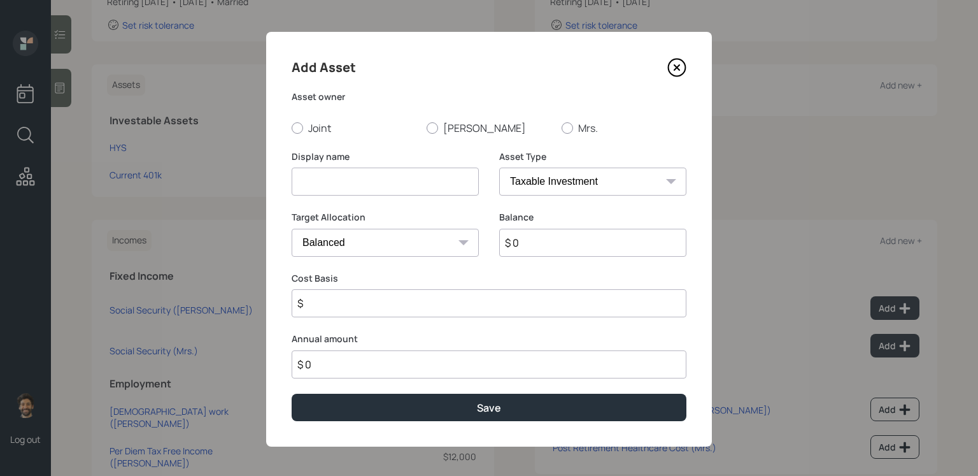
click at [398, 179] on input at bounding box center [385, 181] width 187 height 28
type input "Previous 401k"
click at [551, 183] on select "SEP IRA IRA Roth IRA 401(k) Roth 401(k) 403(b) Roth 403(b) 457(b) Roth 457(b) H…" at bounding box center [592, 181] width 187 height 28
select select "company_sponsored"
click at [499, 167] on select "SEP IRA IRA Roth IRA 401(k) Roth 401(k) 403(b) Roth 403(b) 457(b) Roth 457(b) H…" at bounding box center [592, 181] width 187 height 28
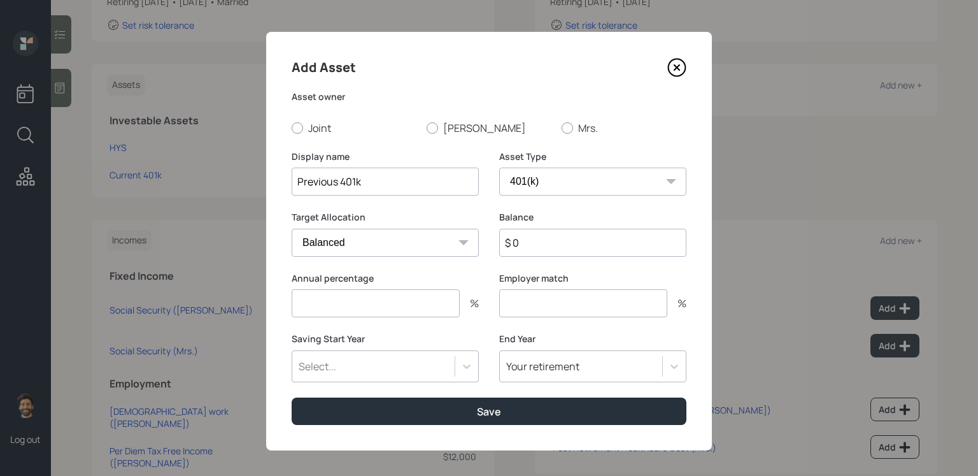
click at [535, 250] on input "$ 0" at bounding box center [592, 243] width 187 height 28
type input "$ 145,000"
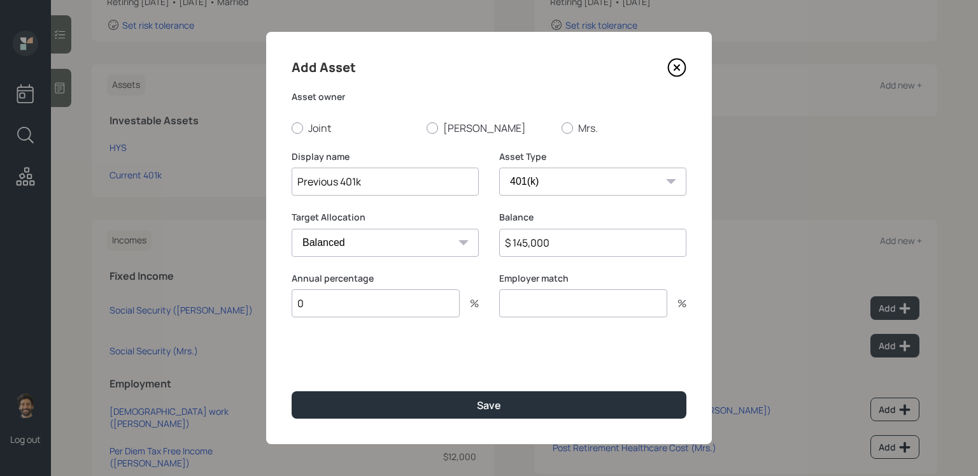
type input "0"
click at [463, 136] on div "Add Asset Asset owner Joint Simon Mrs. Display name Previous 401k Asset Type SE…" at bounding box center [489, 238] width 446 height 412
click at [456, 133] on label "[PERSON_NAME]" at bounding box center [489, 128] width 125 height 14
click at [427, 128] on input "[PERSON_NAME]" at bounding box center [426, 127] width 1 height 1
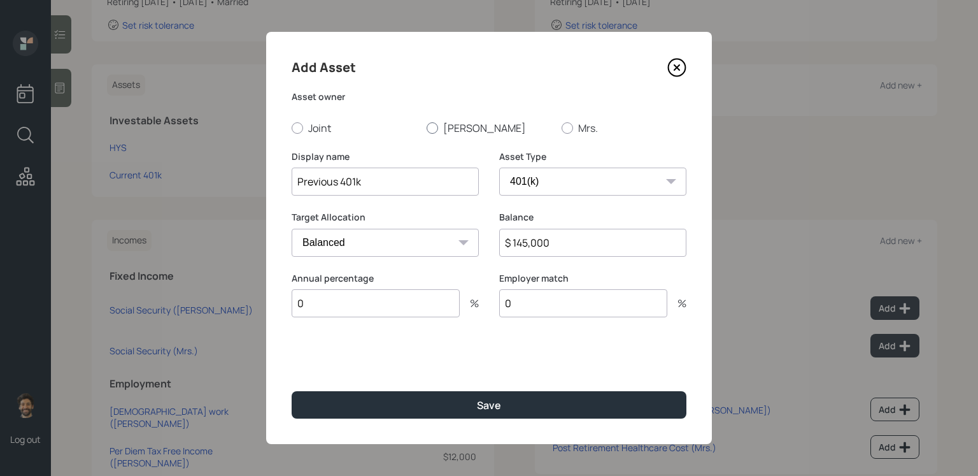
radio input "true"
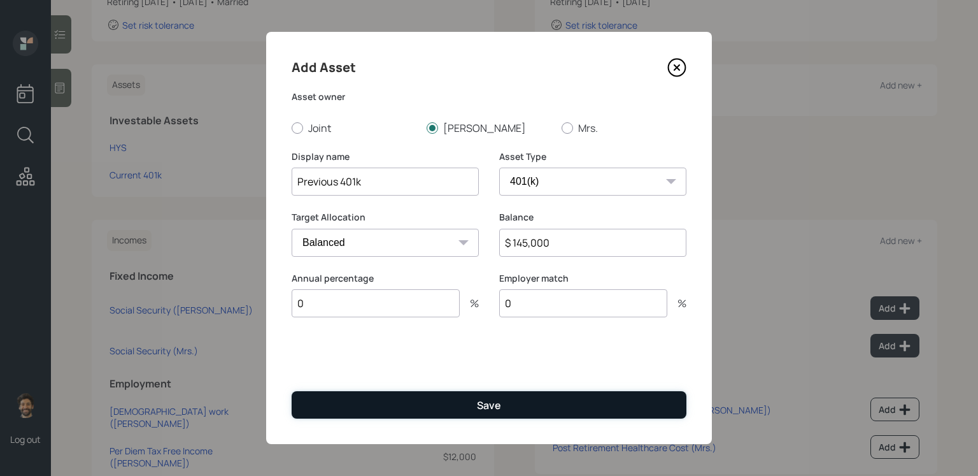
click at [462, 390] on button "Save" at bounding box center [489, 404] width 395 height 27
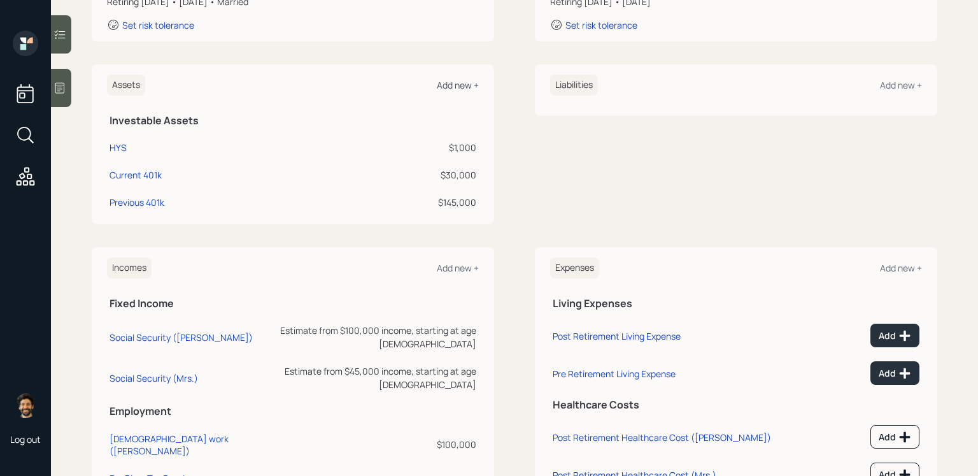
click at [452, 85] on div "Add new +" at bounding box center [458, 85] width 42 height 12
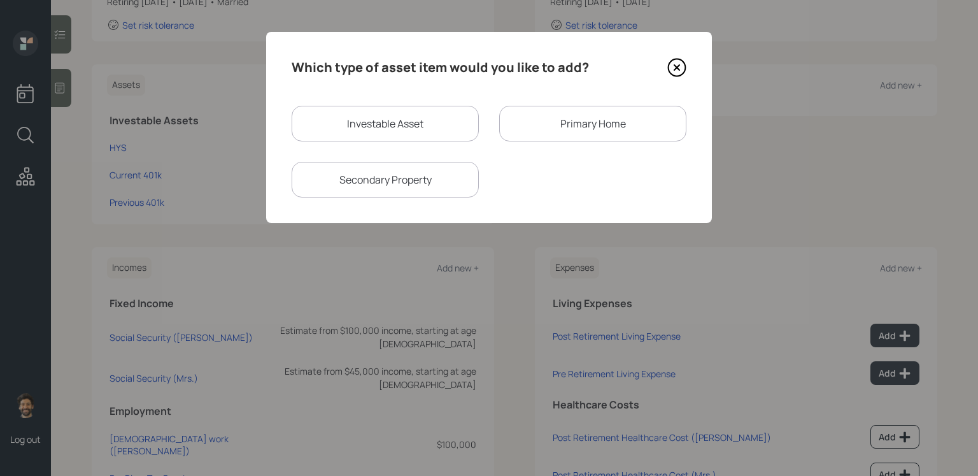
click at [437, 129] on div "Investable Asset" at bounding box center [385, 124] width 187 height 36
select select "taxable"
select select "balanced"
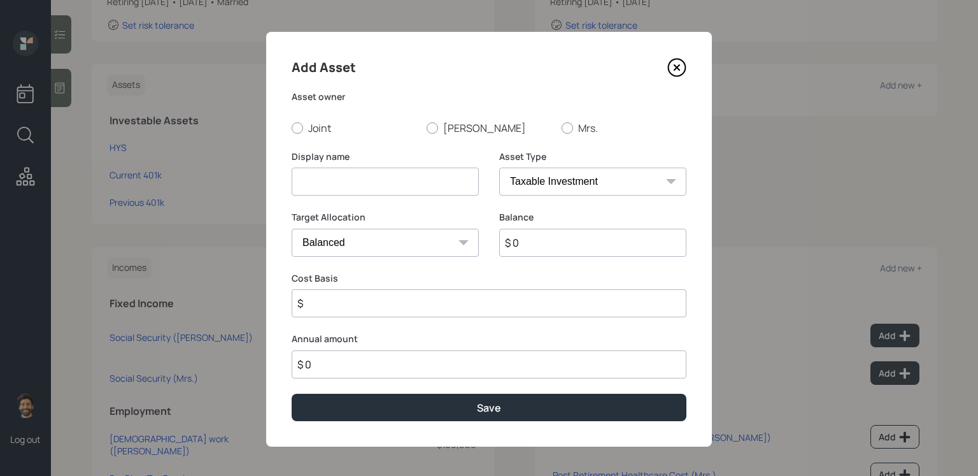
click at [380, 176] on input at bounding box center [385, 181] width 187 height 28
type input "Previous 401k"
click at [545, 239] on input "$ 0" at bounding box center [592, 243] width 187 height 28
type input "$ 7,000"
click at [546, 190] on select "SEP IRA IRA Roth IRA 401(k) Roth 401(k) 403(b) Roth 403(b) 457(b) Roth 457(b) H…" at bounding box center [592, 181] width 187 height 28
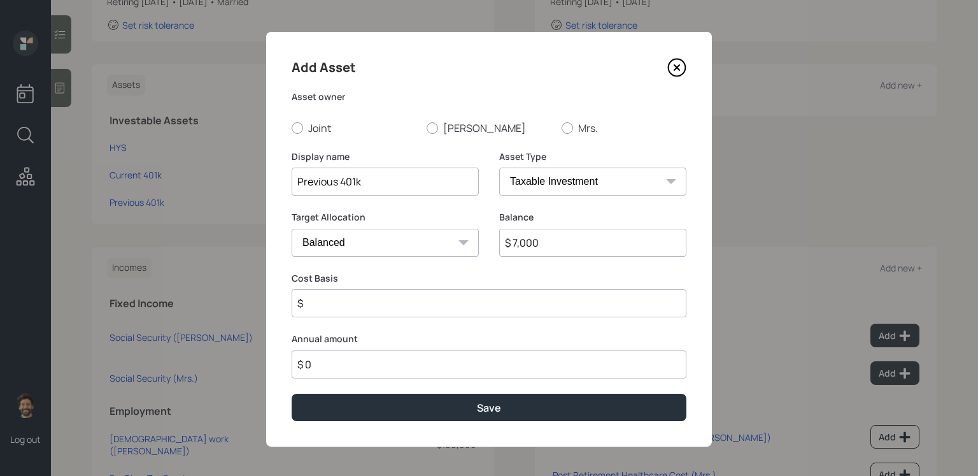
select select "company_sponsored"
click at [499, 167] on select "SEP IRA IRA Roth IRA 401(k) Roth 401(k) 403(b) Roth 403(b) 457(b) Roth 457(b) H…" at bounding box center [592, 181] width 187 height 28
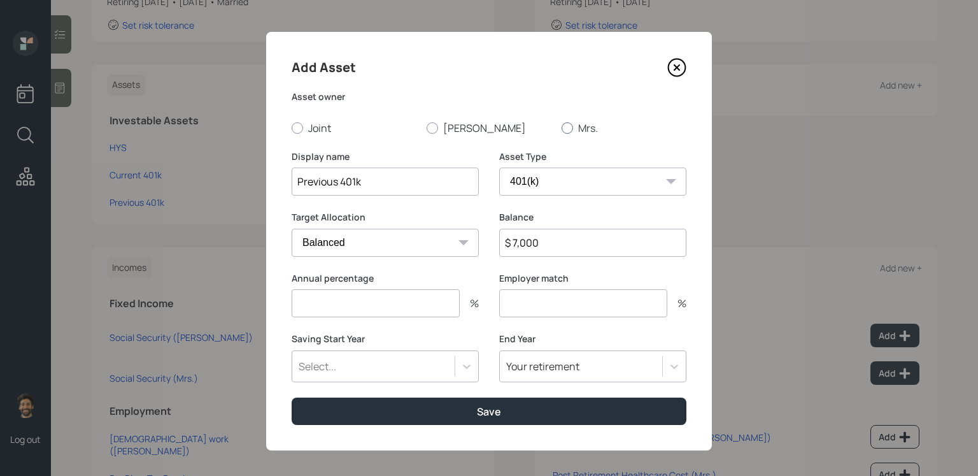
click at [570, 128] on div at bounding box center [567, 127] width 11 height 11
click at [562, 128] on input "Mrs." at bounding box center [561, 127] width 1 height 1
radio input "true"
click at [376, 311] on input "number" at bounding box center [376, 303] width 168 height 28
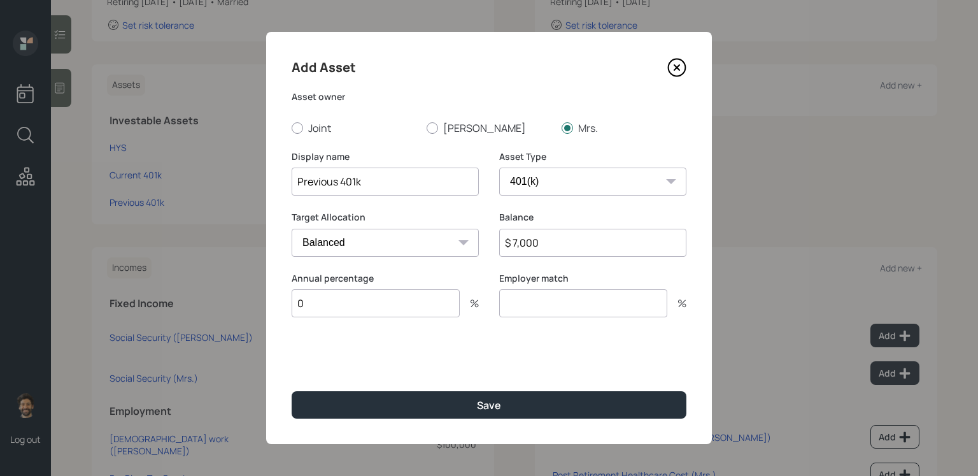
type input "0"
type input "9"
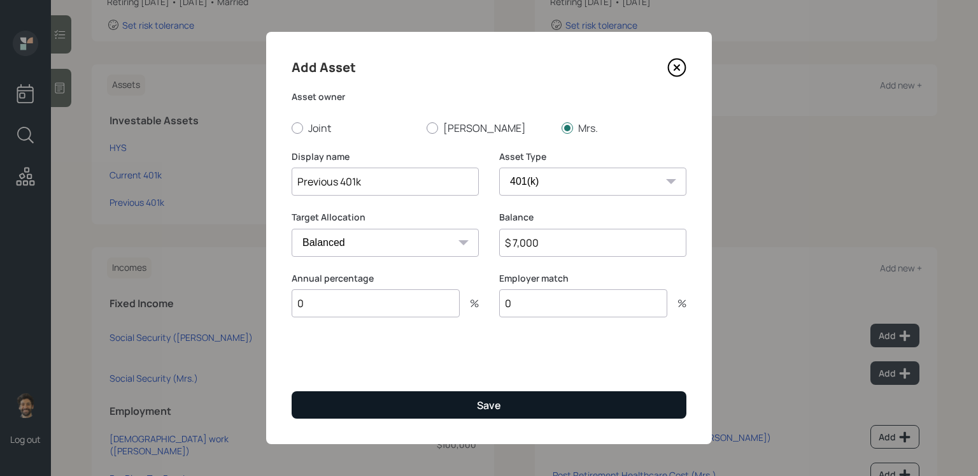
type input "0"
click at [343, 390] on button "Save" at bounding box center [489, 404] width 395 height 27
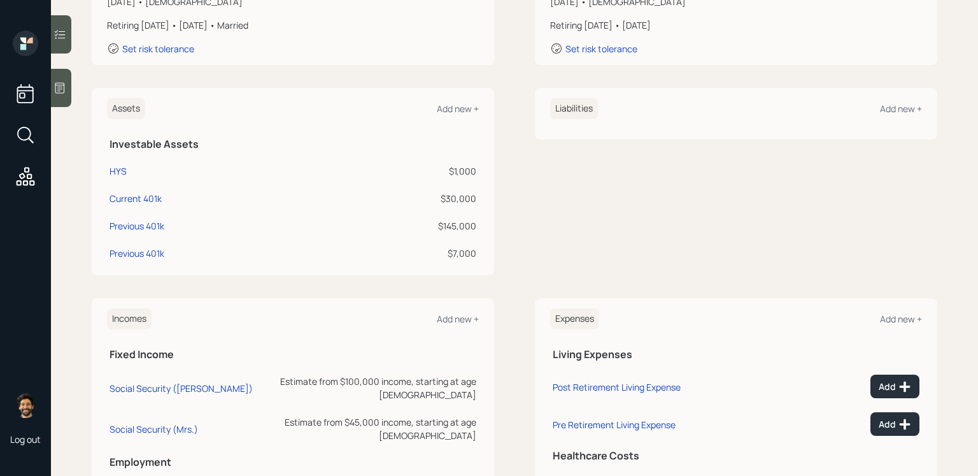
scroll to position [230, 0]
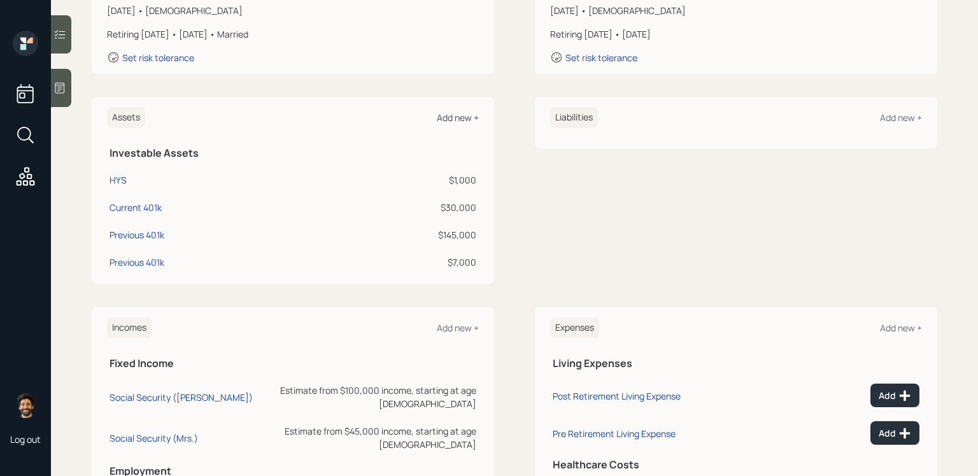
click at [456, 117] on div "Add new +" at bounding box center [458, 117] width 42 height 12
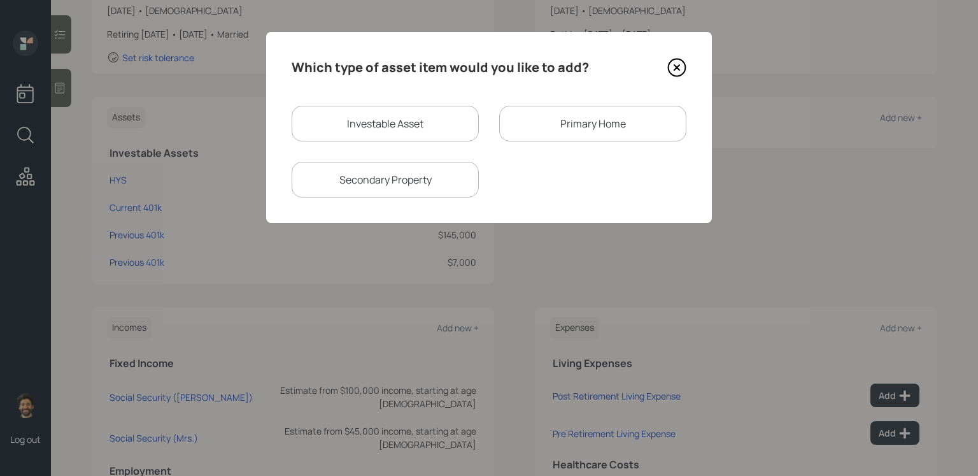
click at [393, 122] on div "Investable Asset" at bounding box center [385, 124] width 187 height 36
select select "taxable"
select select "balanced"
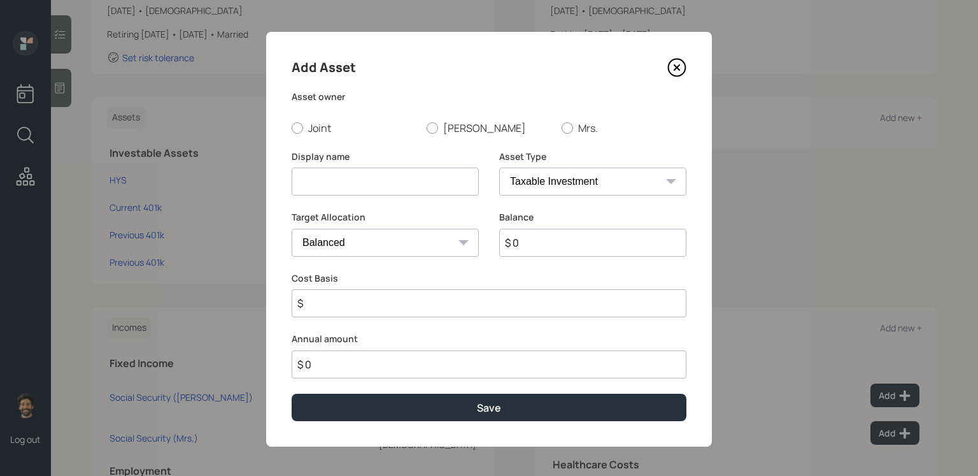
click at [322, 172] on input at bounding box center [385, 181] width 187 height 28
type input "Current 401k"
click at [532, 244] on input "$ 0" at bounding box center [592, 243] width 187 height 28
type input "$ 1"
click at [576, 127] on label "Mrs." at bounding box center [624, 128] width 125 height 14
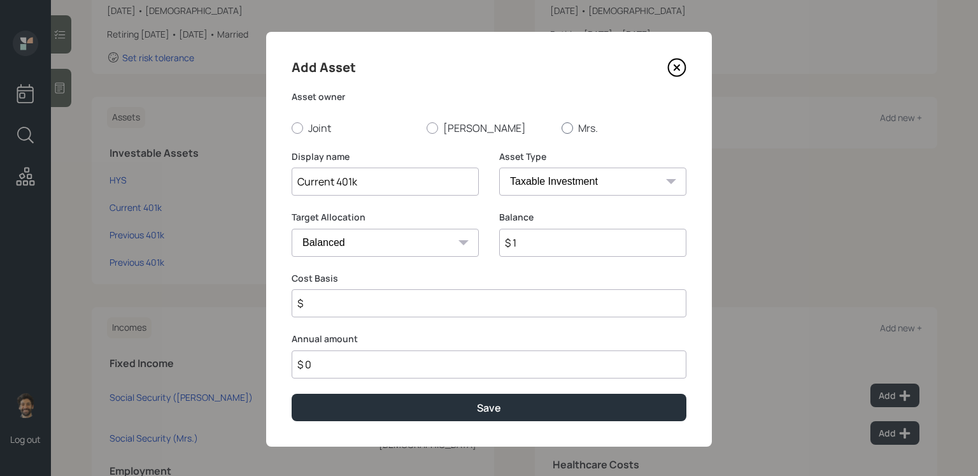
click at [562, 127] on input "Mrs." at bounding box center [561, 127] width 1 height 1
radio input "true"
click at [538, 185] on select "SEP IRA IRA Roth IRA 401(k) Roth 401(k) 403(b) Roth 403(b) 457(b) Roth 457(b) H…" at bounding box center [592, 181] width 187 height 28
click at [499, 167] on select "SEP IRA IRA Roth IRA 401(k) Roth 401(k) 403(b) Roth 403(b) 457(b) Roth 457(b) H…" at bounding box center [592, 181] width 187 height 28
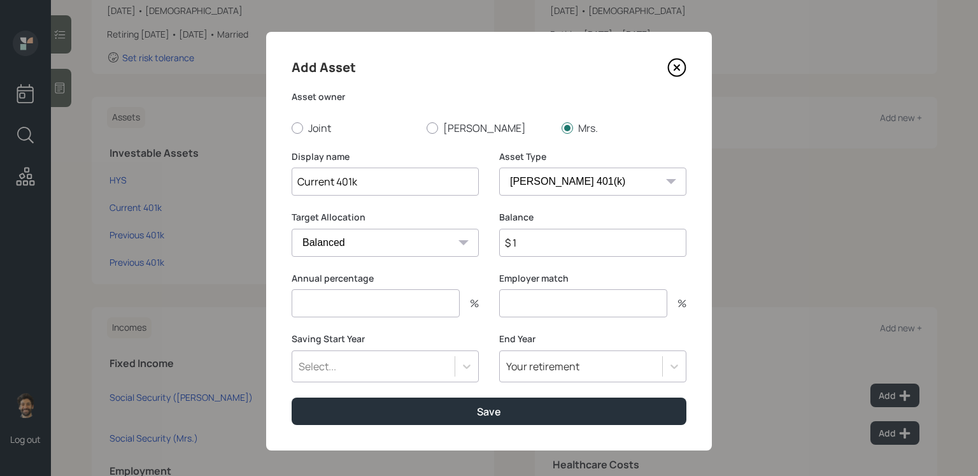
click at [516, 174] on select "SEP IRA IRA Roth IRA 401(k) Roth 401(k) 403(b) Roth 403(b) 457(b) Roth 457(b) H…" at bounding box center [592, 181] width 187 height 28
select select "company_sponsored"
click at [499, 167] on select "SEP IRA IRA Roth IRA 401(k) Roth 401(k) 403(b) Roth 403(b) 457(b) Roth 457(b) H…" at bounding box center [592, 181] width 187 height 28
click at [376, 310] on input "number" at bounding box center [376, 303] width 168 height 28
type input "0"
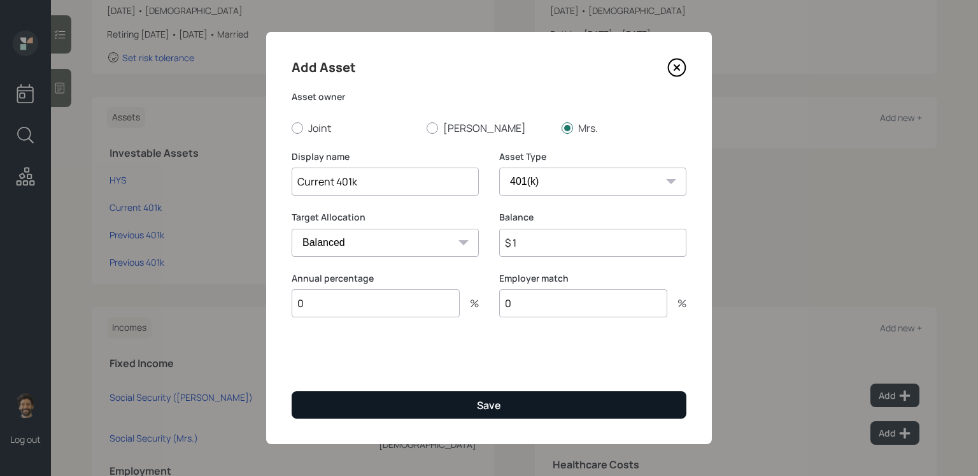
type input "0"
click at [357, 390] on button "Save" at bounding box center [489, 404] width 395 height 27
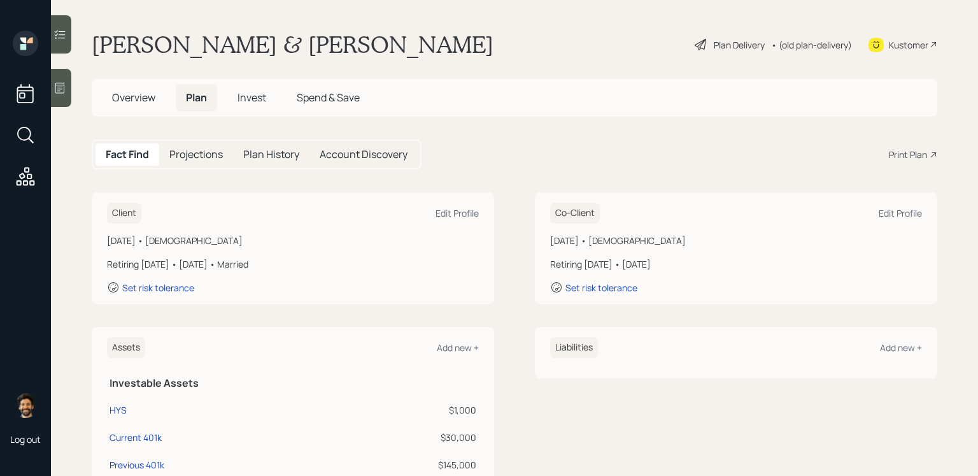
click at [204, 156] on h5 "Projections" at bounding box center [195, 154] width 53 height 12
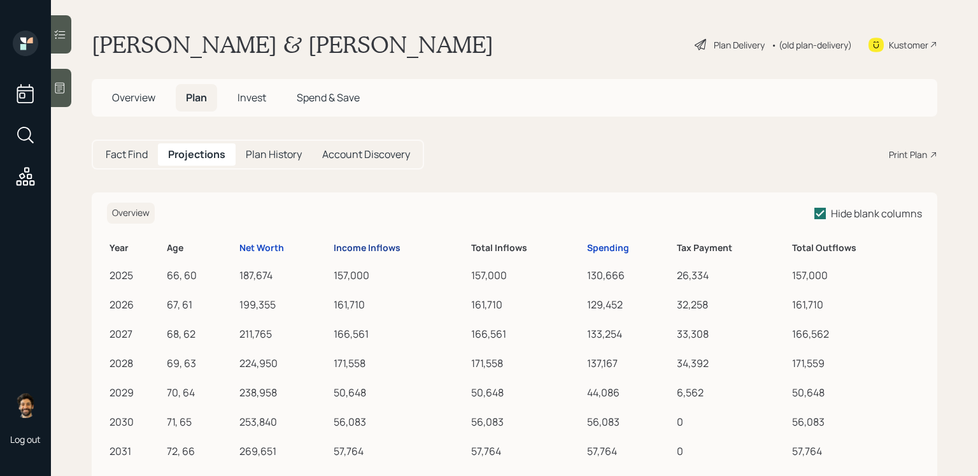
click at [361, 245] on div "Income Inflows" at bounding box center [367, 248] width 67 height 11
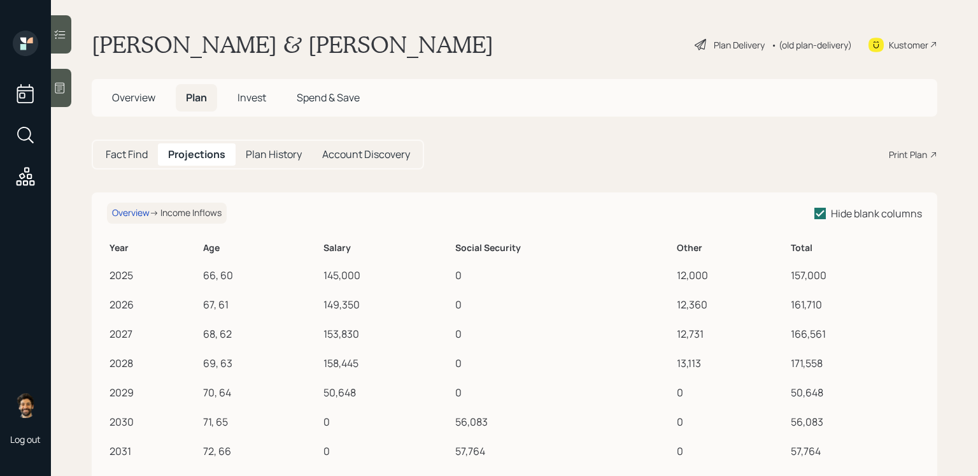
scroll to position [5, 0]
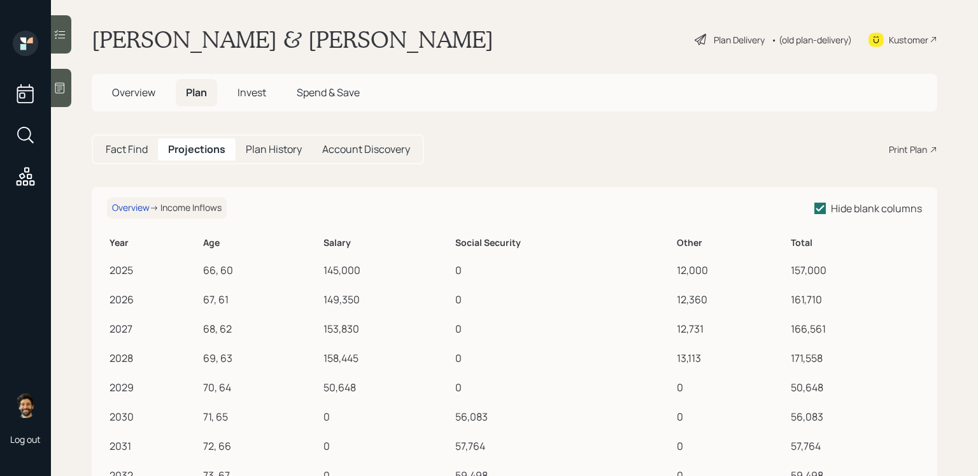
click at [132, 147] on h5 "Fact Find" at bounding box center [127, 149] width 42 height 12
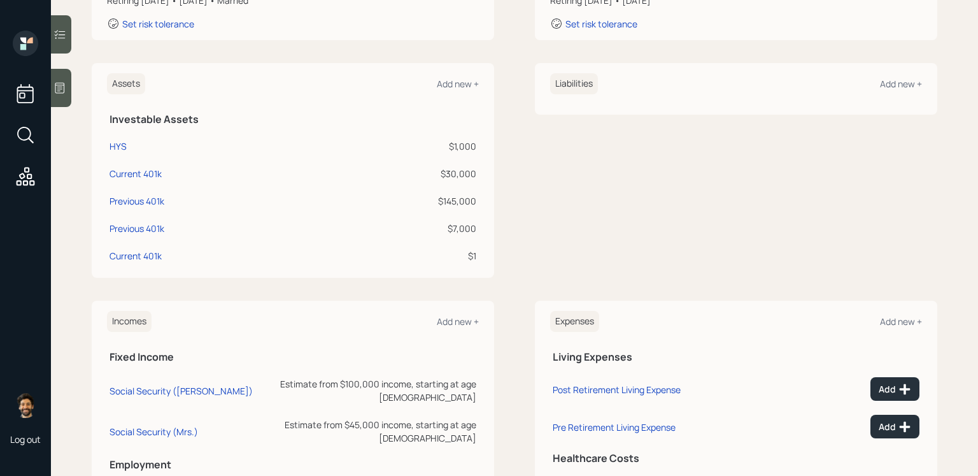
scroll to position [372, 0]
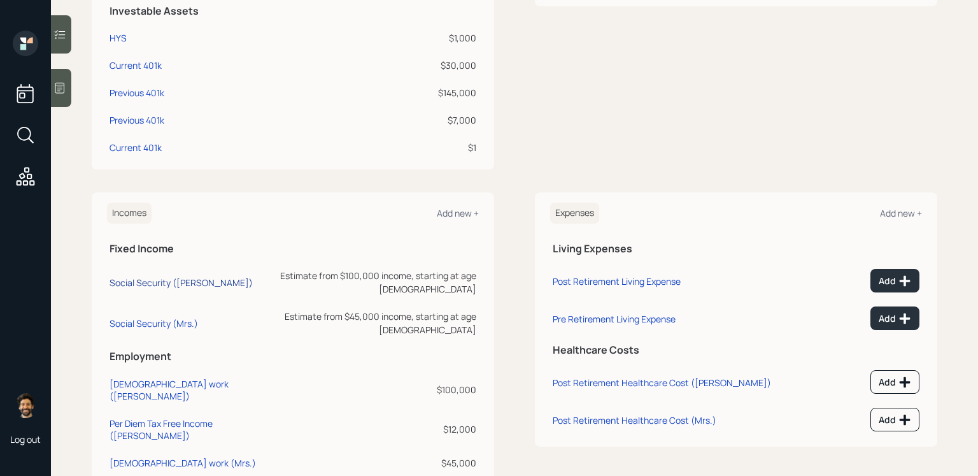
click at [148, 276] on div "Social Security ([PERSON_NAME])" at bounding box center [181, 282] width 143 height 12
select select "12"
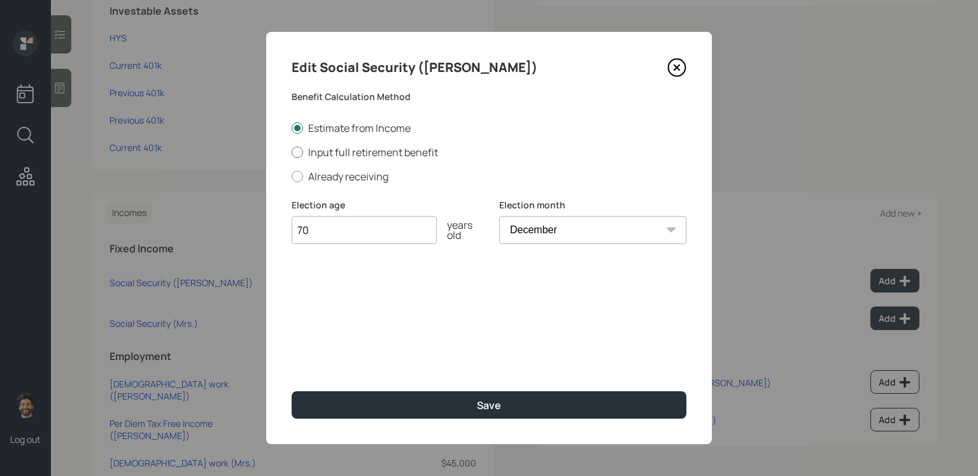
click at [325, 152] on label "Input full retirement benefit" at bounding box center [489, 152] width 395 height 14
click at [292, 152] on input "Input full retirement benefit" at bounding box center [291, 152] width 1 height 1
radio input "true"
click at [325, 295] on input "$" at bounding box center [489, 291] width 395 height 28
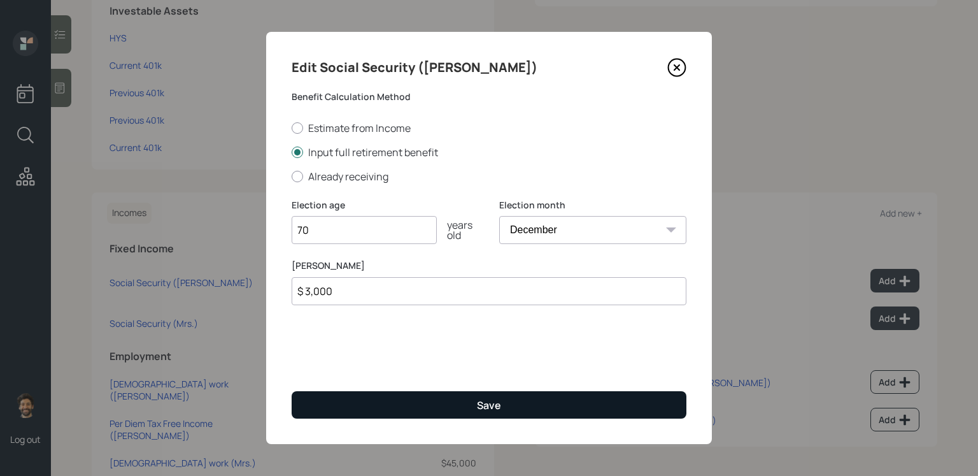
type input "$ 3,000"
click at [324, 390] on button "Save" at bounding box center [489, 404] width 395 height 27
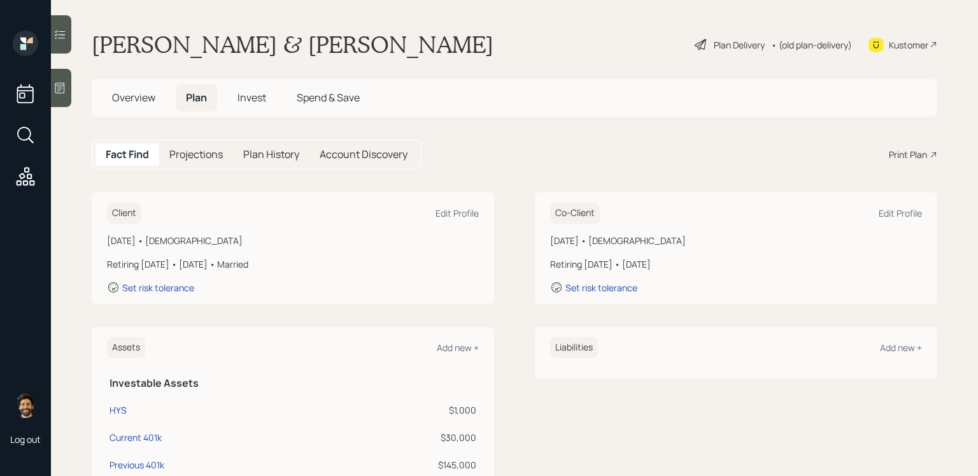
click at [207, 150] on h5 "Projections" at bounding box center [195, 154] width 53 height 12
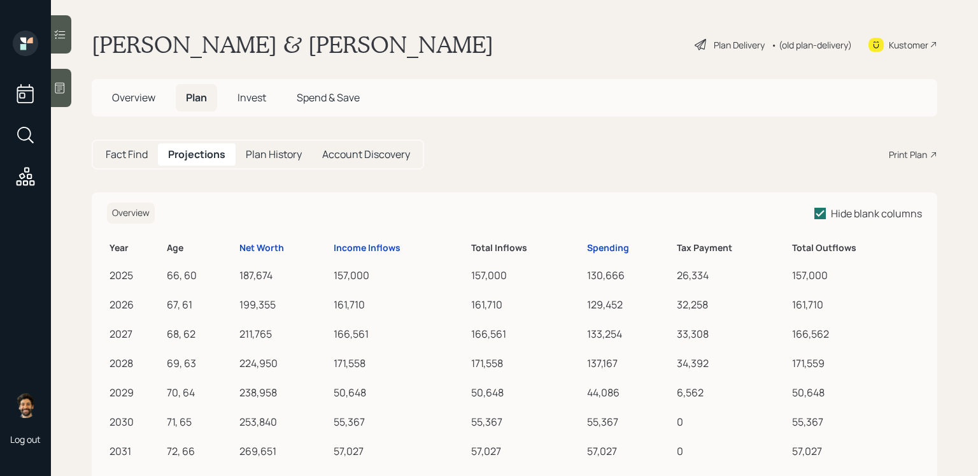
click at [362, 254] on th "Income Inflows" at bounding box center [399, 246] width 137 height 25
click at [352, 246] on div "Income Inflows" at bounding box center [367, 248] width 67 height 11
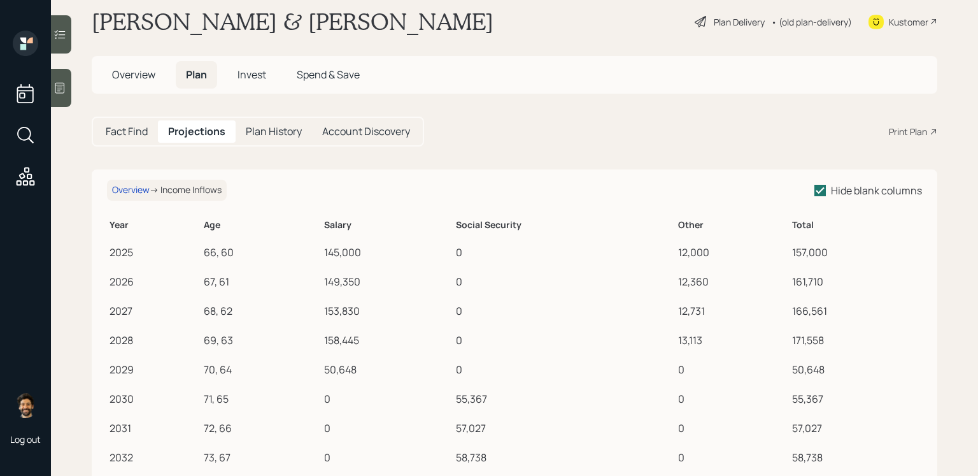
scroll to position [24, 0]
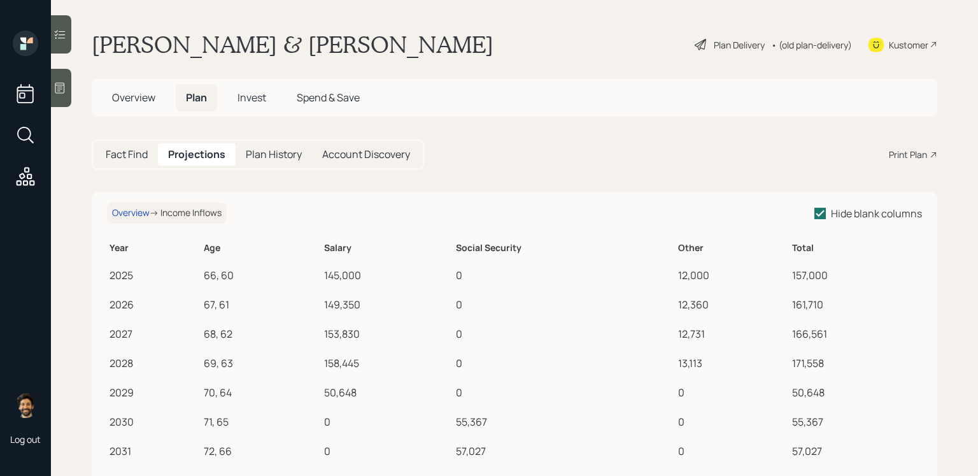
scroll to position [4, 0]
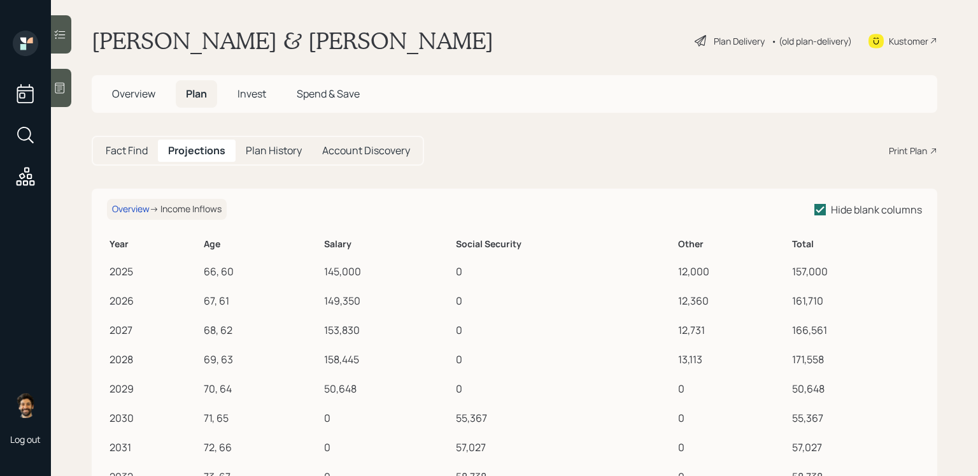
click at [129, 145] on h5 "Fact Find" at bounding box center [127, 151] width 42 height 12
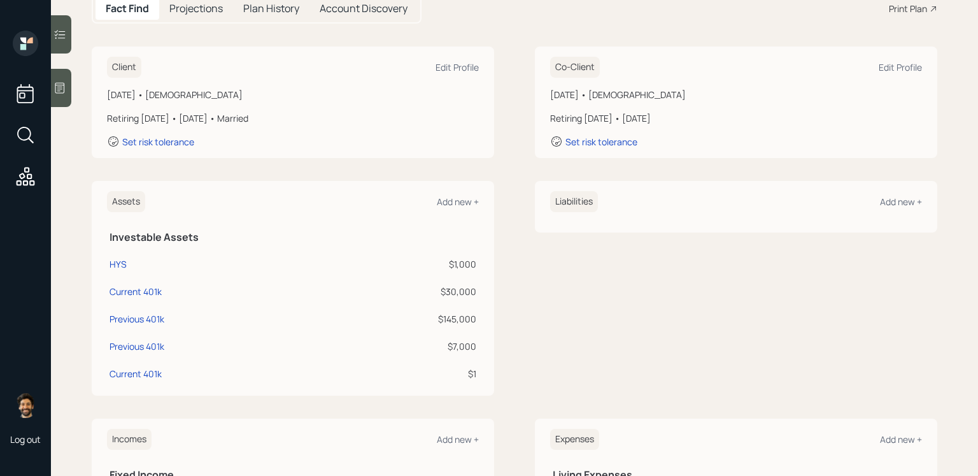
scroll to position [372, 0]
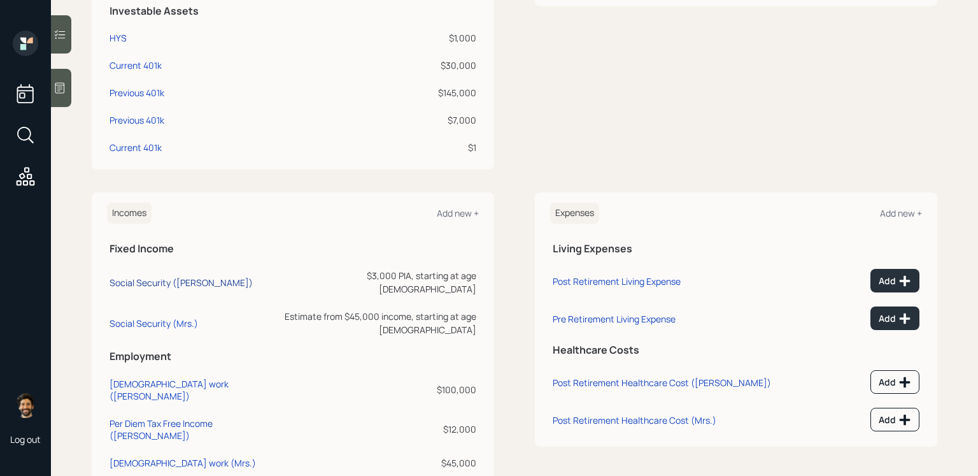
click at [155, 276] on div "Social Security ([PERSON_NAME])" at bounding box center [181, 282] width 143 height 12
select select "12"
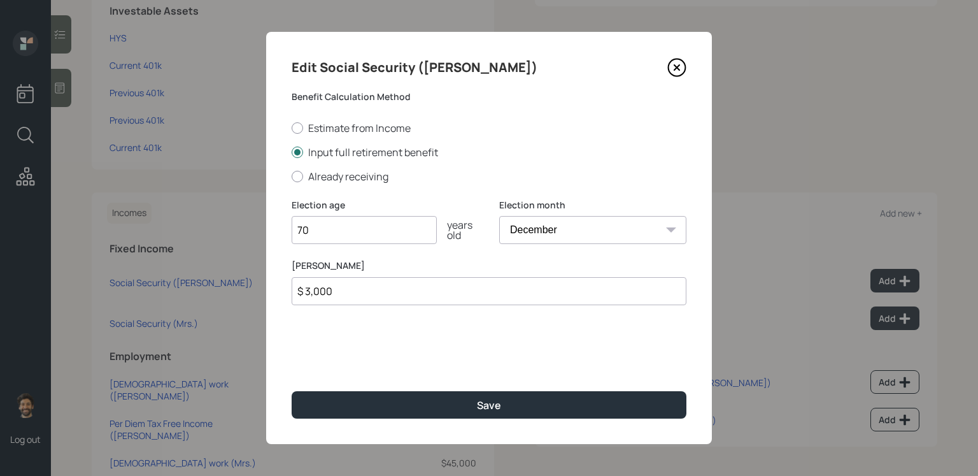
click at [318, 295] on input "$ 3,000" at bounding box center [489, 291] width 395 height 28
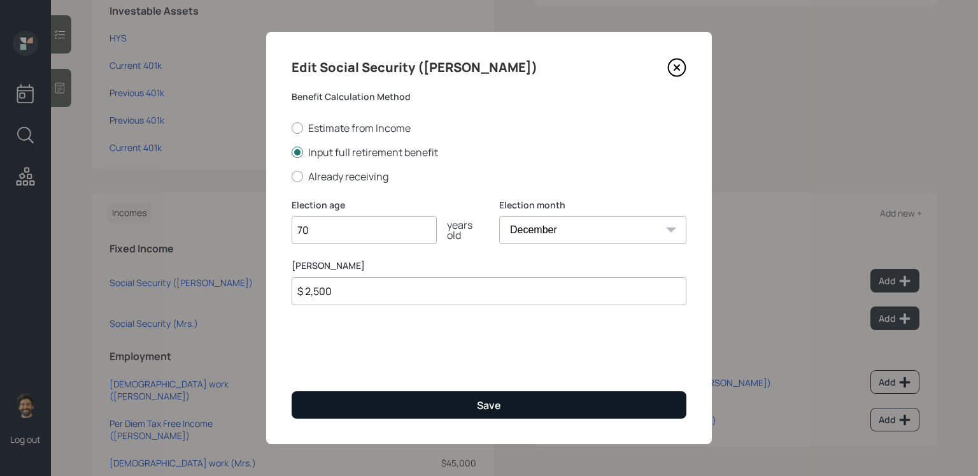
type input "$ 2,500"
click at [311, 407] on button "Save" at bounding box center [489, 404] width 395 height 27
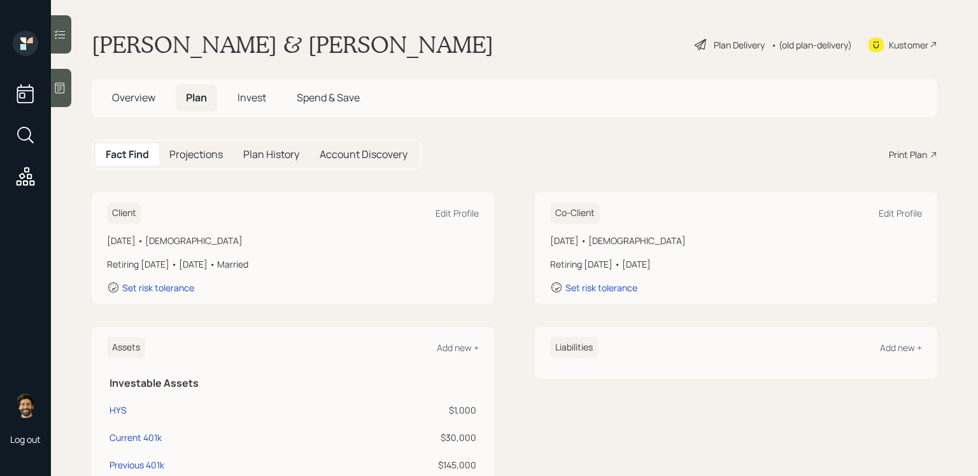
click at [187, 151] on h5 "Projections" at bounding box center [195, 154] width 53 height 12
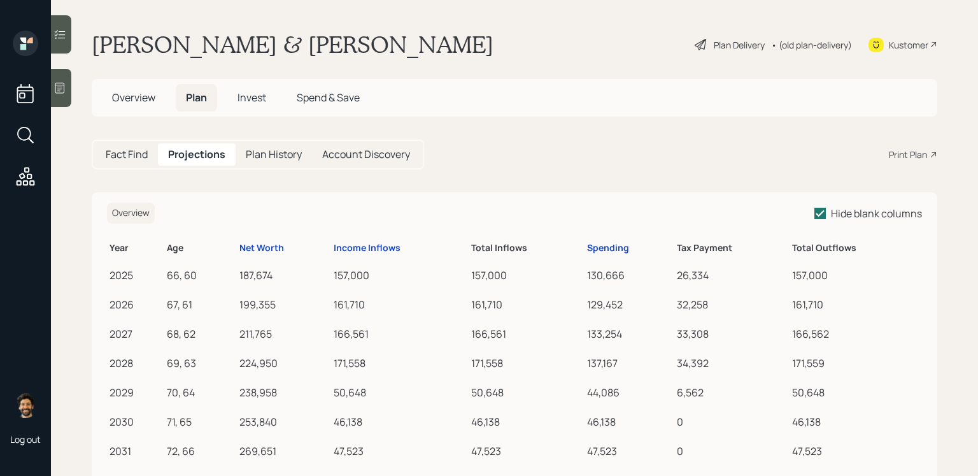
click at [355, 241] on th "Income Inflows" at bounding box center [399, 246] width 137 height 25
click at [364, 248] on div "Income Inflows" at bounding box center [367, 248] width 67 height 11
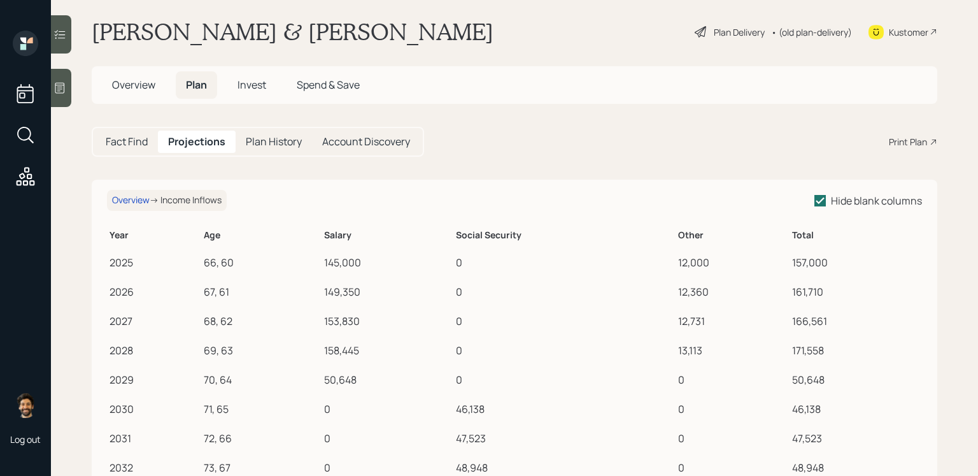
scroll to position [14, 0]
click at [139, 135] on h5 "Fact Find" at bounding box center [127, 140] width 42 height 12
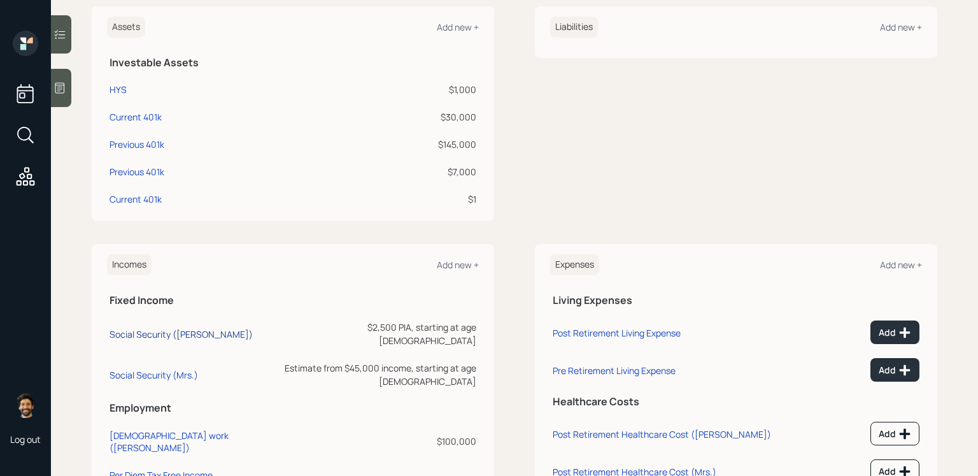
scroll to position [361, 0]
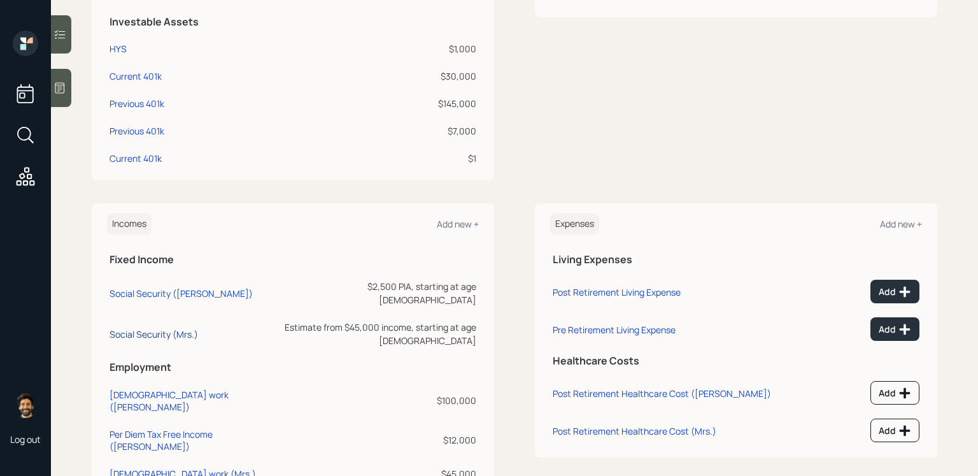
click at [163, 328] on div "Social Security (Mrs.)" at bounding box center [154, 334] width 88 height 12
select select "12"
click at [153, 287] on div "Social Security ([PERSON_NAME])" at bounding box center [181, 293] width 143 height 12
select select "12"
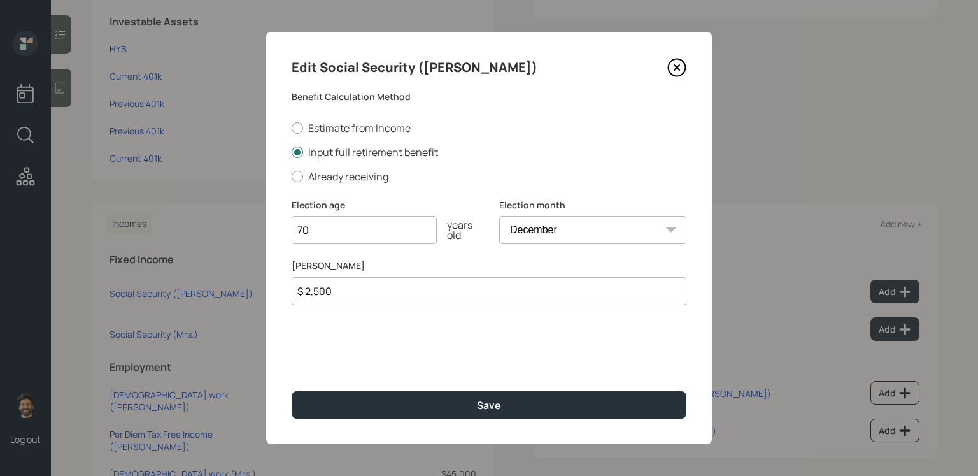
click at [331, 292] on input "$ 2,500" at bounding box center [489, 291] width 395 height 28
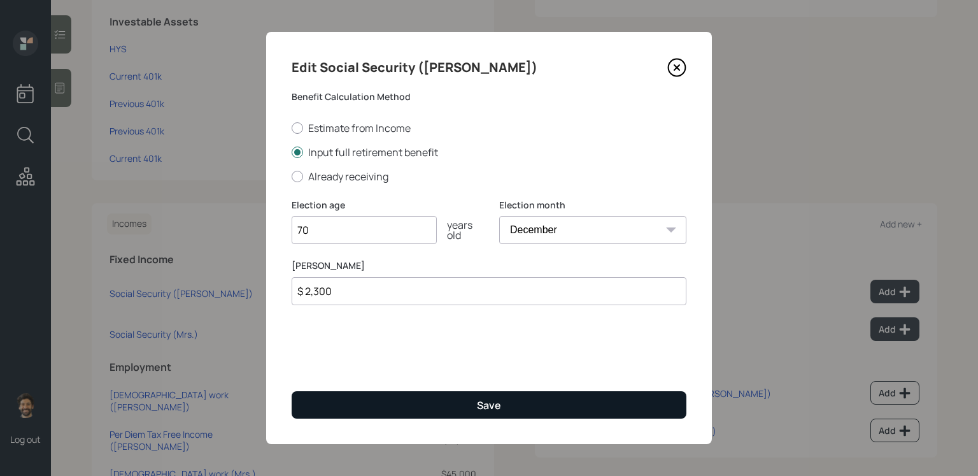
type input "$ 2,300"
click at [334, 405] on button "Save" at bounding box center [489, 404] width 395 height 27
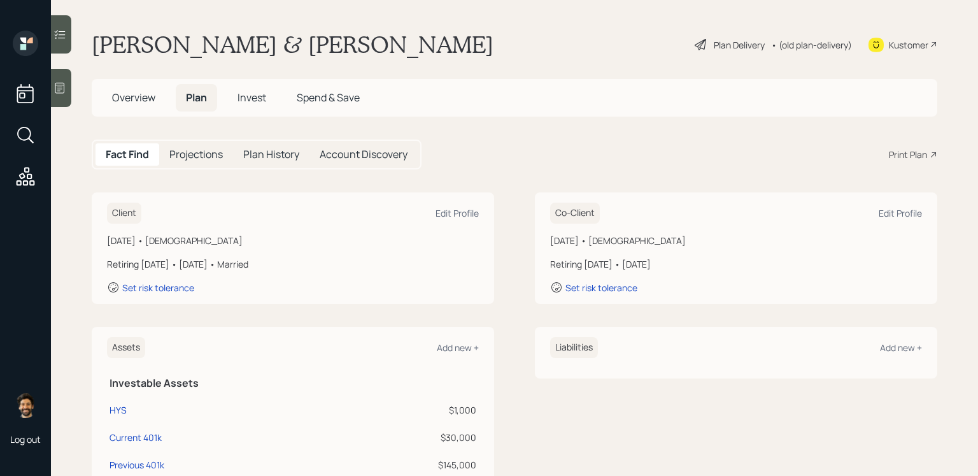
click at [194, 158] on h5 "Projections" at bounding box center [195, 154] width 53 height 12
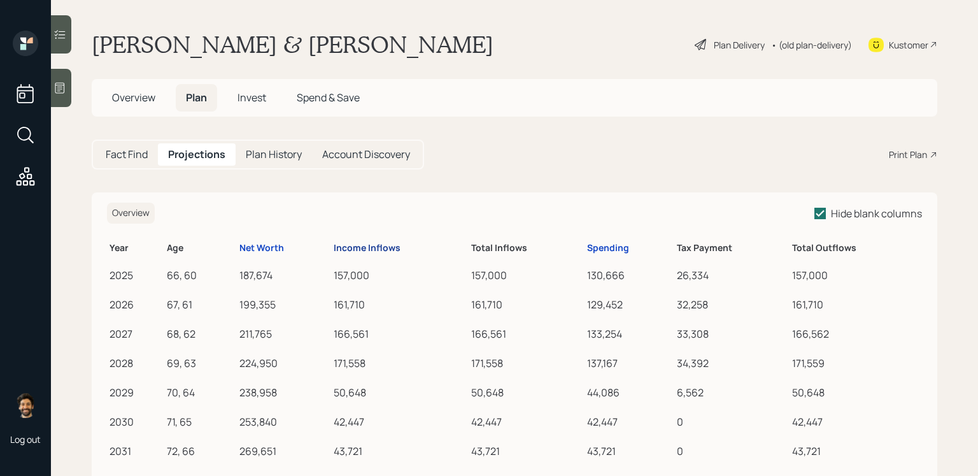
click at [353, 248] on div "Income Inflows" at bounding box center [367, 248] width 67 height 11
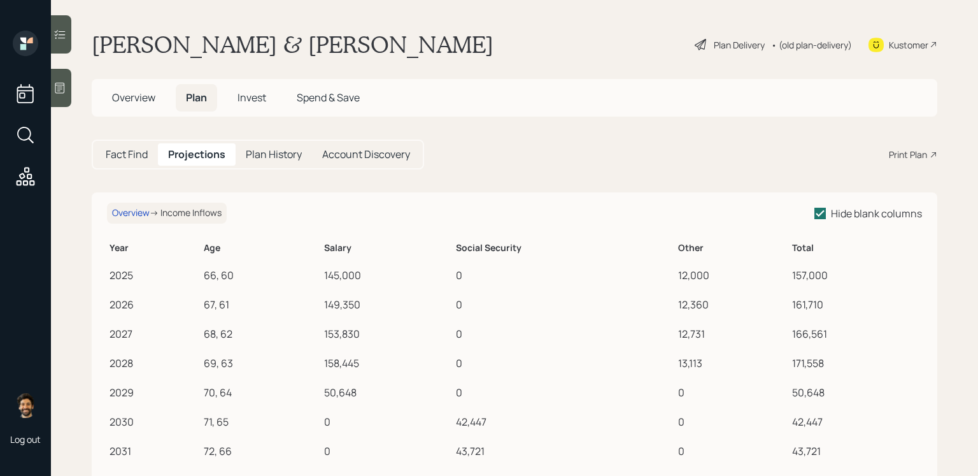
click at [136, 155] on h5 "Fact Find" at bounding box center [127, 154] width 42 height 12
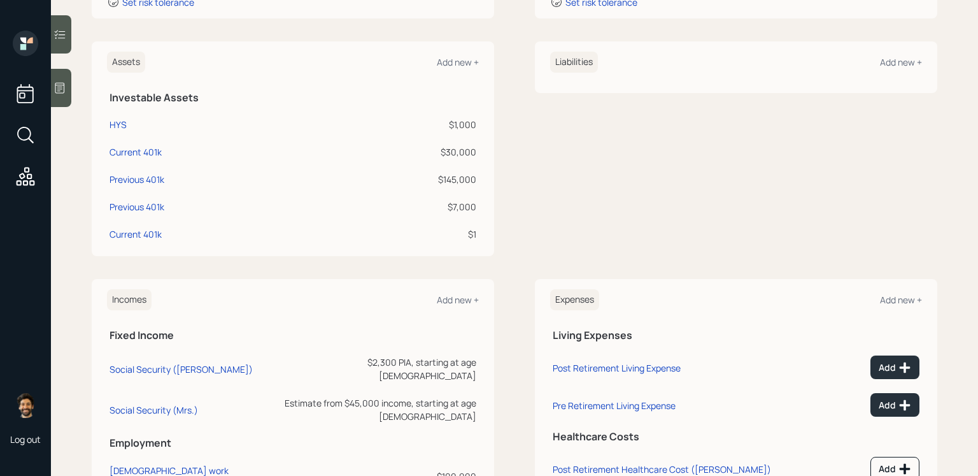
scroll to position [214, 0]
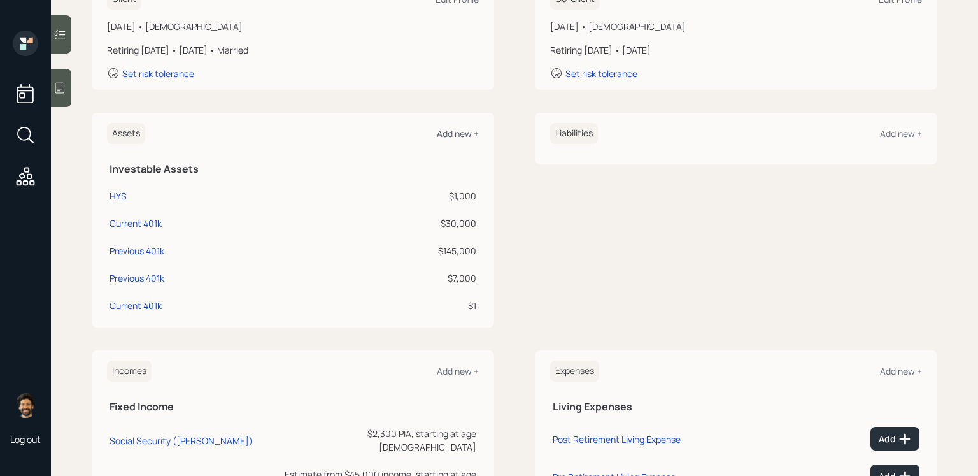
click at [458, 139] on div "Add new +" at bounding box center [458, 133] width 42 height 12
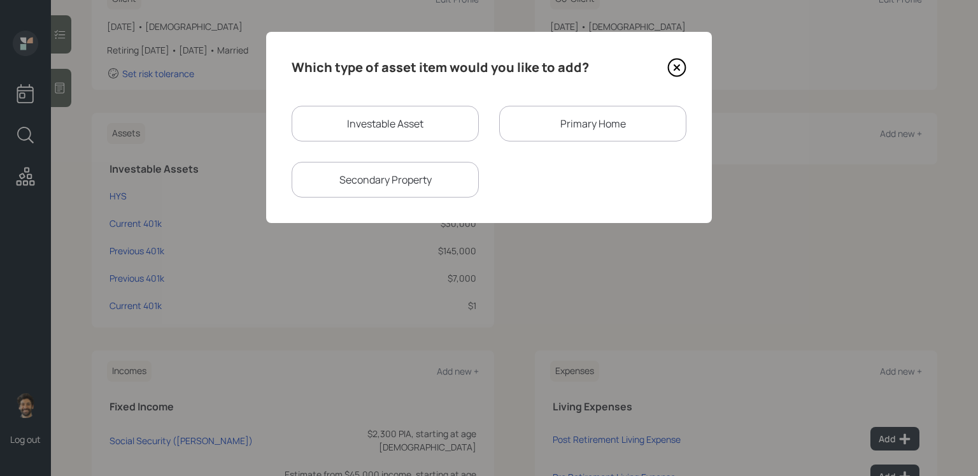
click at [528, 124] on div "Primary Home" at bounding box center [592, 124] width 187 height 36
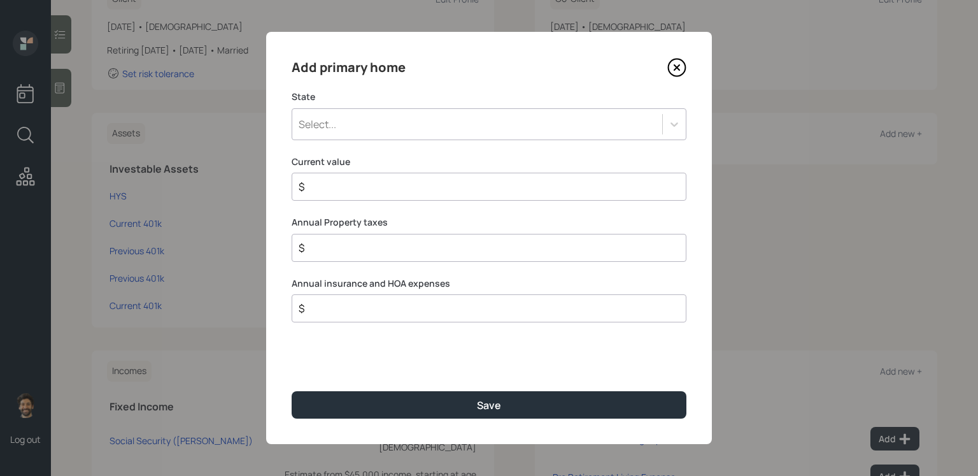
click at [448, 129] on div "Select..." at bounding box center [477, 124] width 370 height 22
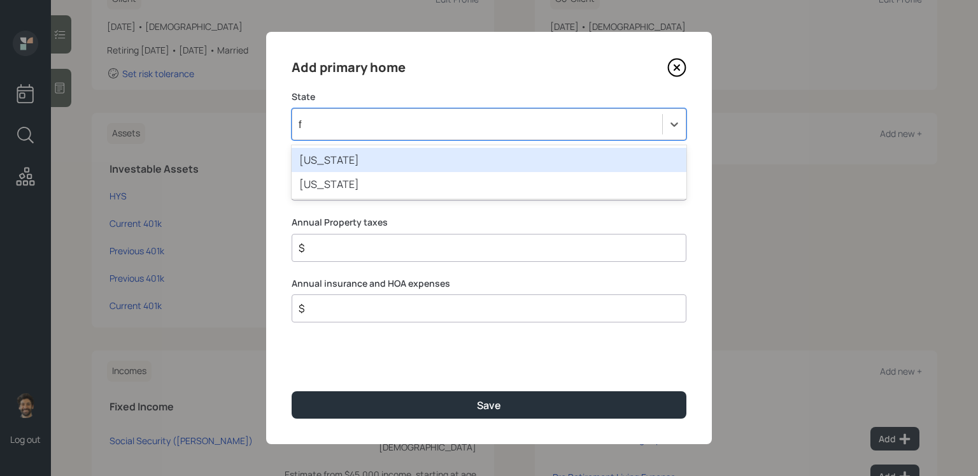
type input "fl"
click at [414, 153] on div "[US_STATE]" at bounding box center [489, 160] width 395 height 24
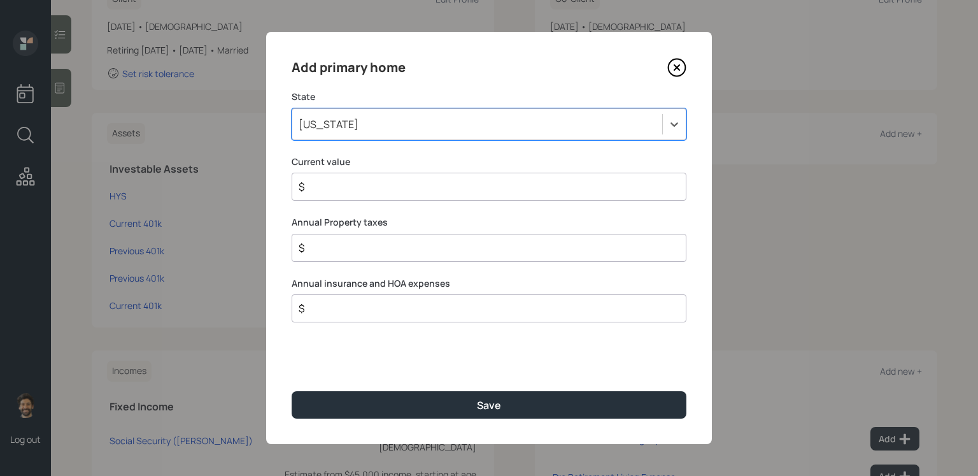
click at [384, 181] on input "$" at bounding box center [483, 186] width 373 height 15
type input "$ 630,000"
type input "$ 1"
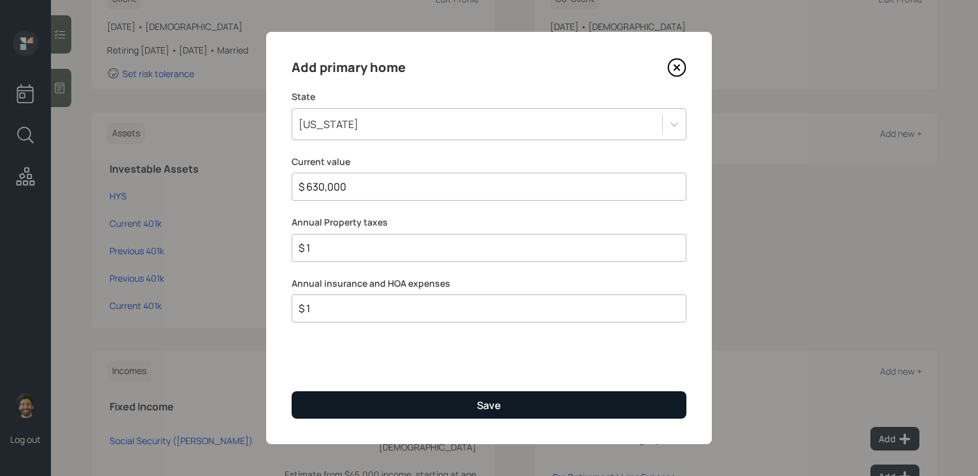
type input "$ 1"
click at [340, 407] on button "Save" at bounding box center [489, 404] width 395 height 27
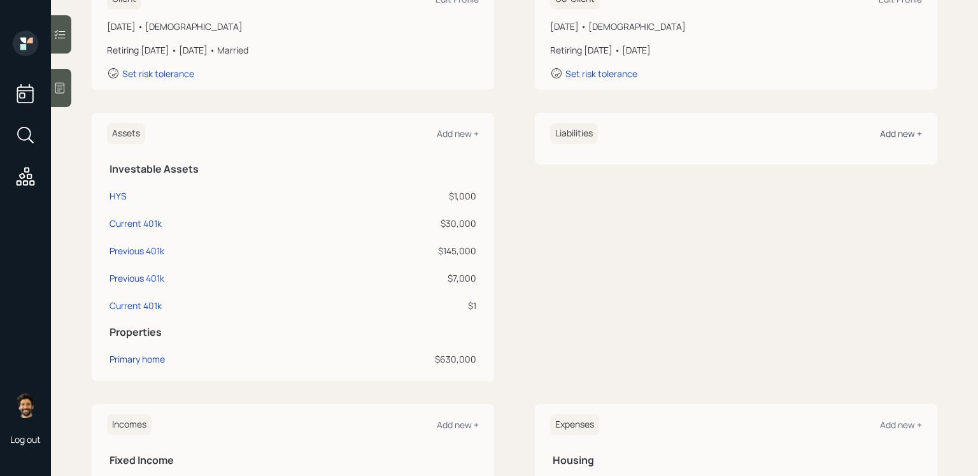
click at [902, 134] on div "Add new +" at bounding box center [901, 133] width 42 height 12
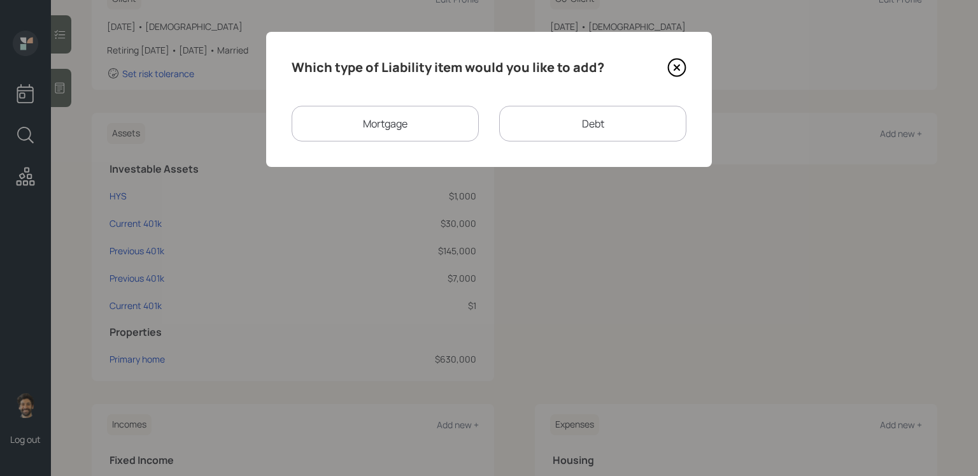
click at [432, 121] on div "Mortgage" at bounding box center [385, 124] width 187 height 36
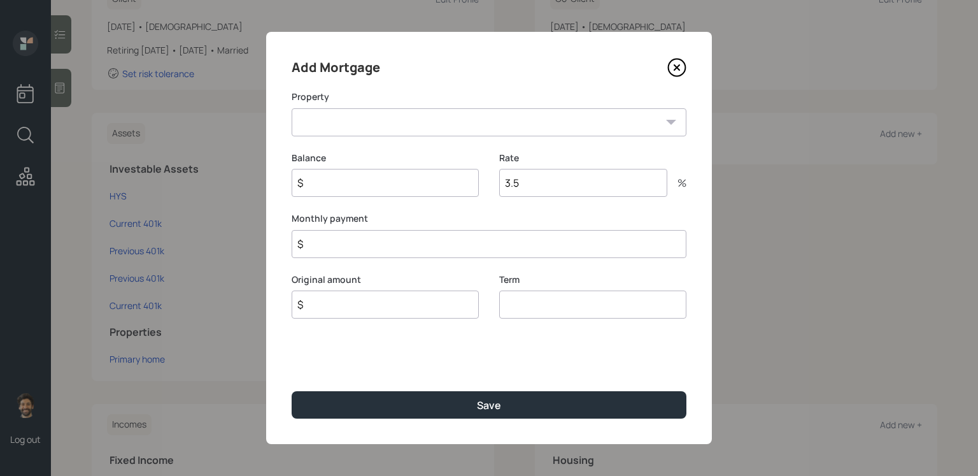
click at [414, 132] on select "FL Primary home" at bounding box center [489, 122] width 395 height 28
select select "777a0b67-5885-40cf-94f0-294c71c479f6"
click at [292, 108] on select "FL Primary home" at bounding box center [489, 122] width 395 height 28
click at [335, 188] on input "$" at bounding box center [385, 183] width 187 height 28
type input "$ 290,000"
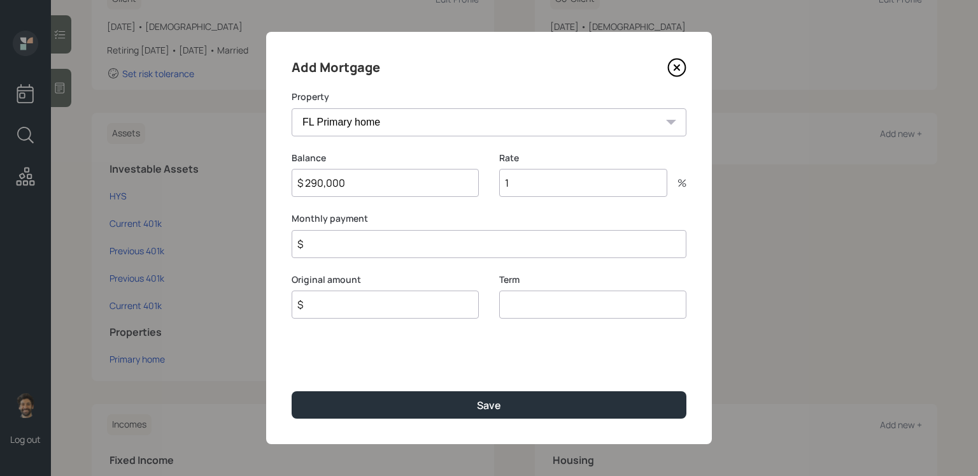
type input "1"
type input "$ 1"
type input "$ 290,000"
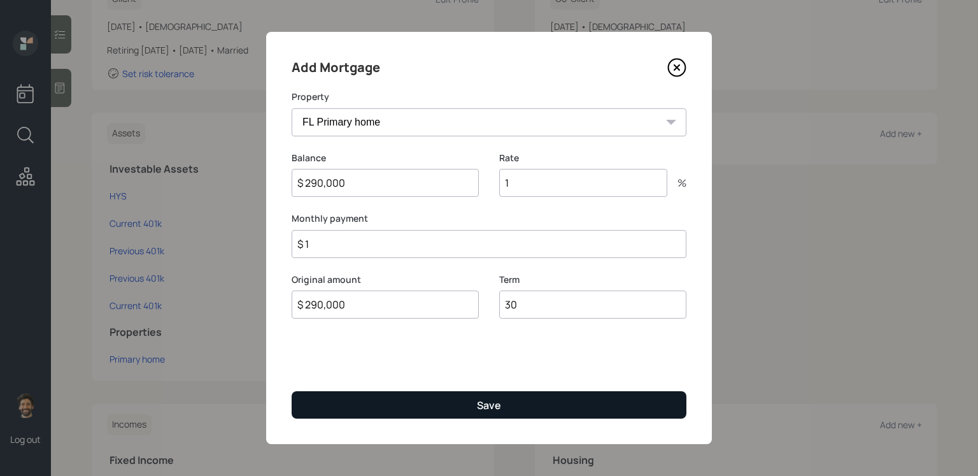
type input "30"
click at [318, 392] on button "Save" at bounding box center [489, 404] width 395 height 27
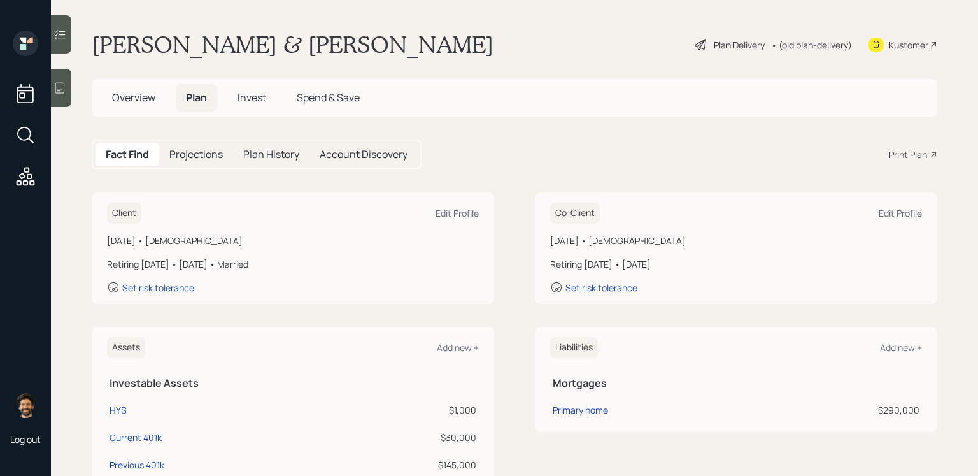
click at [252, 96] on span "Invest" at bounding box center [251, 97] width 29 height 14
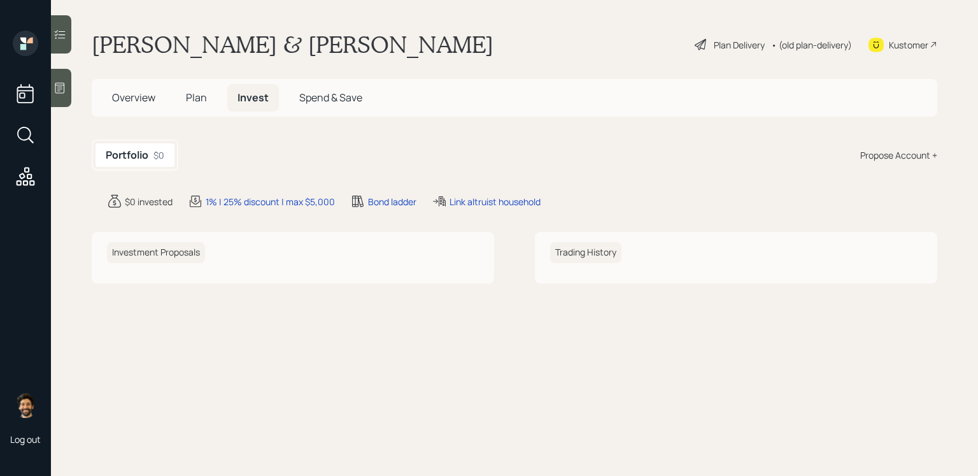
click at [879, 157] on div "Propose Account +" at bounding box center [898, 154] width 77 height 13
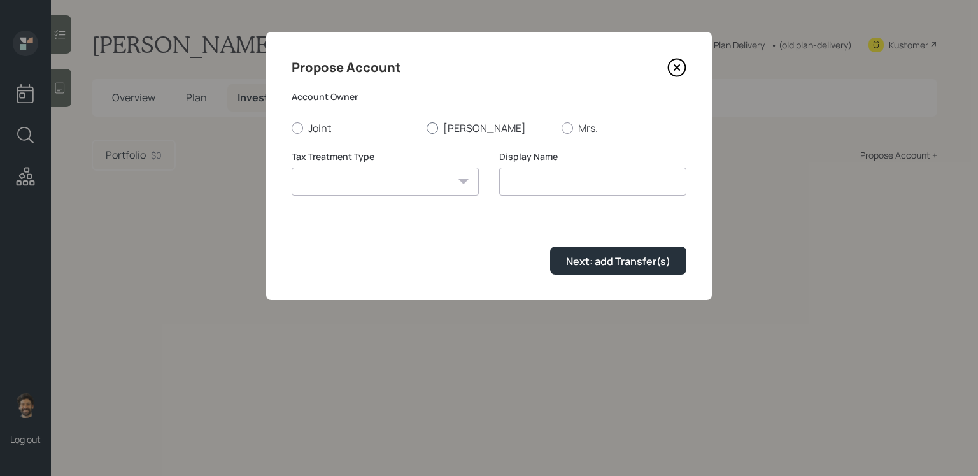
click at [454, 127] on label "[PERSON_NAME]" at bounding box center [489, 128] width 125 height 14
click at [427, 127] on input "[PERSON_NAME]" at bounding box center [426, 127] width 1 height 1
radio input "true"
click at [402, 185] on select "[PERSON_NAME] Taxable Traditional" at bounding box center [385, 181] width 187 height 28
select select "traditional"
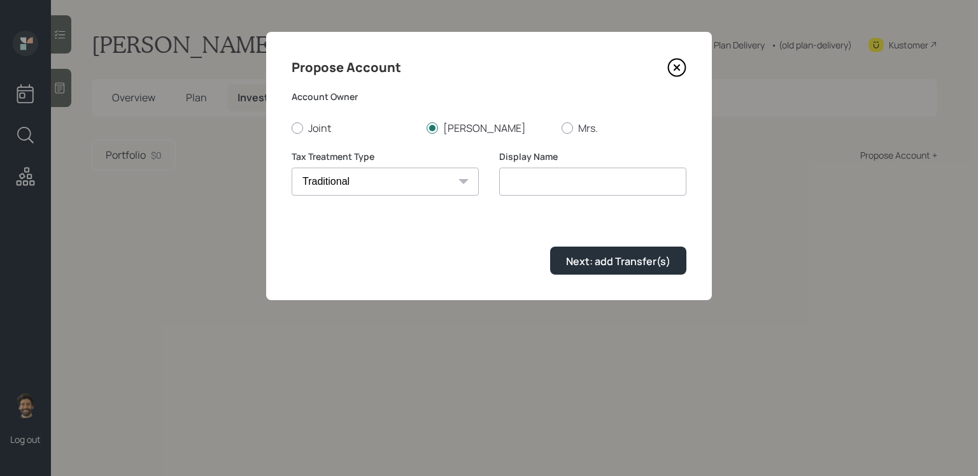
click at [292, 167] on select "[PERSON_NAME] Taxable Traditional" at bounding box center [385, 181] width 187 height 28
type input "Traditional"
click at [646, 274] on div "Propose Account Account Owner Joint [PERSON_NAME] Mrs. Tax Treatment Type [PERS…" at bounding box center [489, 166] width 446 height 268
click at [618, 262] on div "Next: add Transfer(s)" at bounding box center [618, 261] width 104 height 14
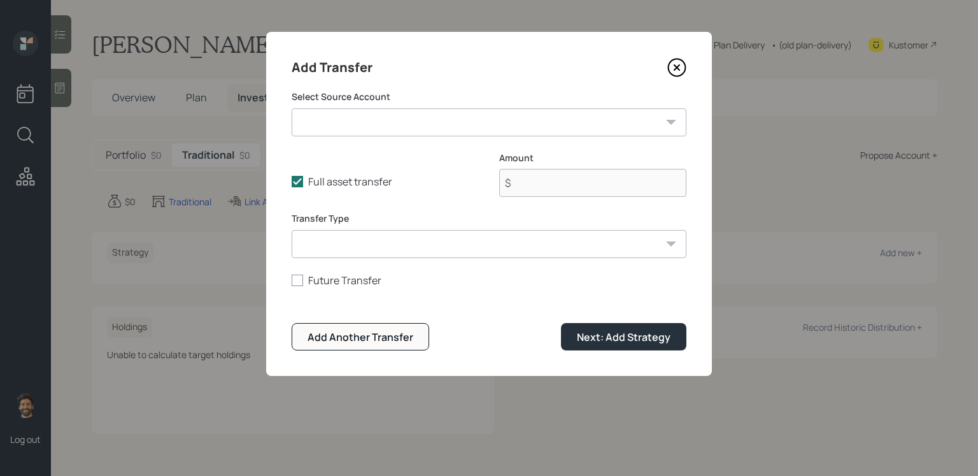
click at [397, 127] on select "HYS ($1,000 | Emergency Fund) Current 401k ($30,000 | 401(k)) Previous 401k ($1…" at bounding box center [489, 122] width 395 height 28
select select "5a1a20de-bc23-440b-8aa9-008213c70344"
click at [292, 108] on select "HYS ($1,000 | Emergency Fund) Current 401k ($30,000 | 401(k)) Previous 401k ($1…" at bounding box center [489, 122] width 395 height 28
type input "$ 145,000"
click at [360, 244] on select "ACAT Transfer Non ACAT Transfer Capitalize Rollover Rollover Deposit" at bounding box center [489, 244] width 395 height 28
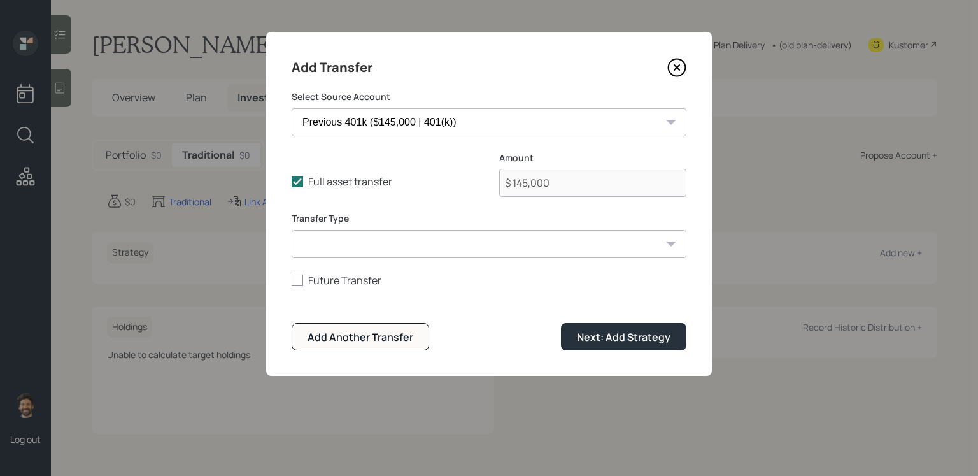
select select "acat_transfer"
click at [292, 230] on select "ACAT Transfer Non ACAT Transfer Capitalize Rollover Rollover Deposit" at bounding box center [489, 244] width 395 height 28
click at [596, 348] on button "Next: Add Strategy" at bounding box center [623, 336] width 125 height 27
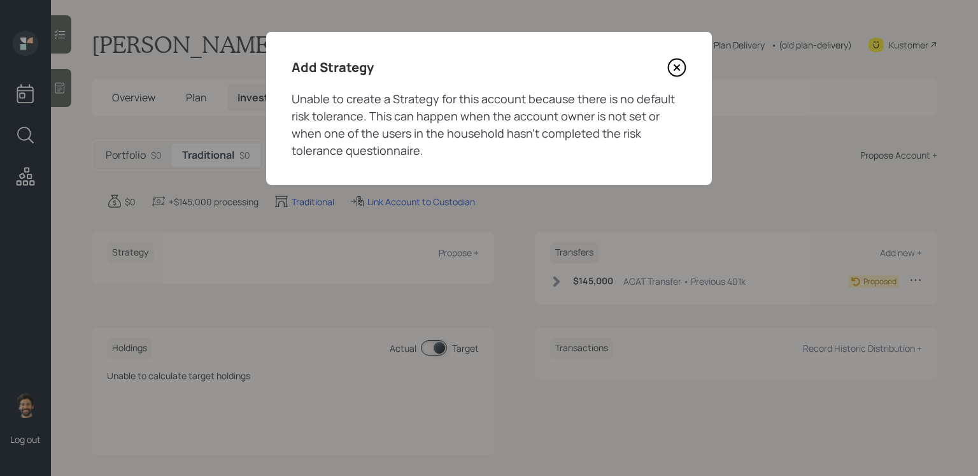
click at [676, 67] on icon at bounding box center [676, 67] width 5 height 5
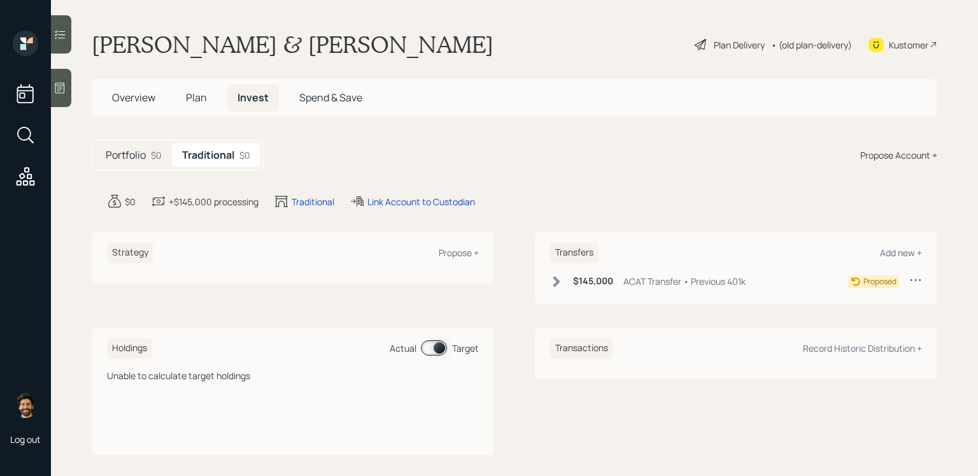
click at [898, 149] on div "Propose Account +" at bounding box center [898, 154] width 77 height 13
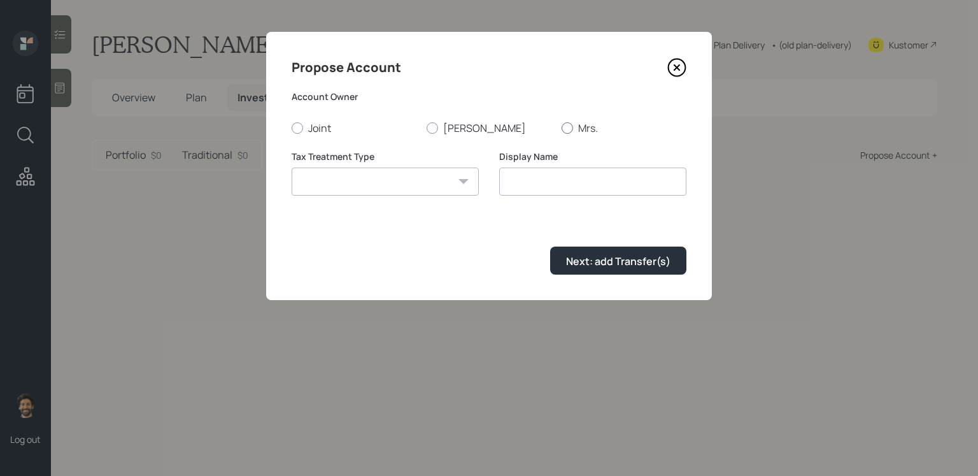
click at [575, 132] on label "Mrs." at bounding box center [624, 128] width 125 height 14
click at [562, 128] on input "Mrs." at bounding box center [561, 127] width 1 height 1
radio input "true"
click at [437, 185] on select "[PERSON_NAME] Taxable Traditional" at bounding box center [385, 181] width 187 height 28
select select "traditional"
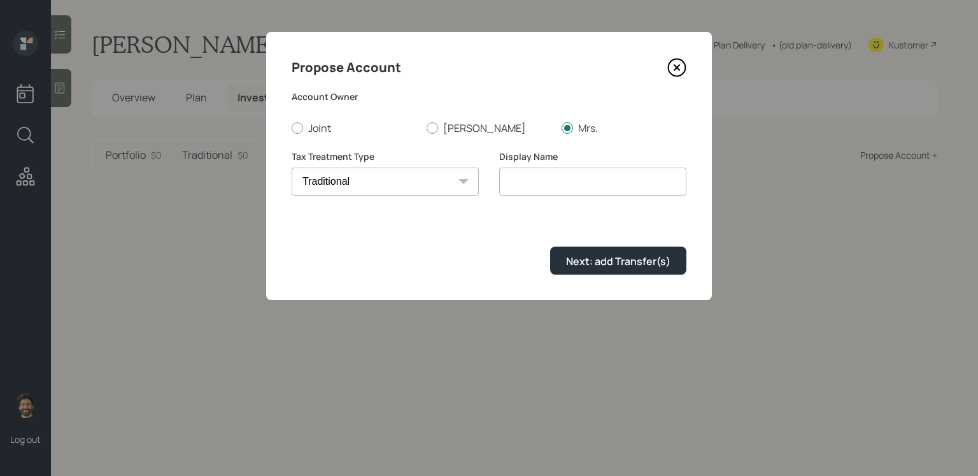
click at [292, 167] on select "[PERSON_NAME] Taxable Traditional" at bounding box center [385, 181] width 187 height 28
type input "Traditional"
click at [600, 274] on div "Propose Account Account Owner Joint [PERSON_NAME] Mrs. Tax Treatment Type [PERS…" at bounding box center [489, 166] width 446 height 268
click at [576, 262] on div "Next: add Transfer(s)" at bounding box center [618, 261] width 104 height 14
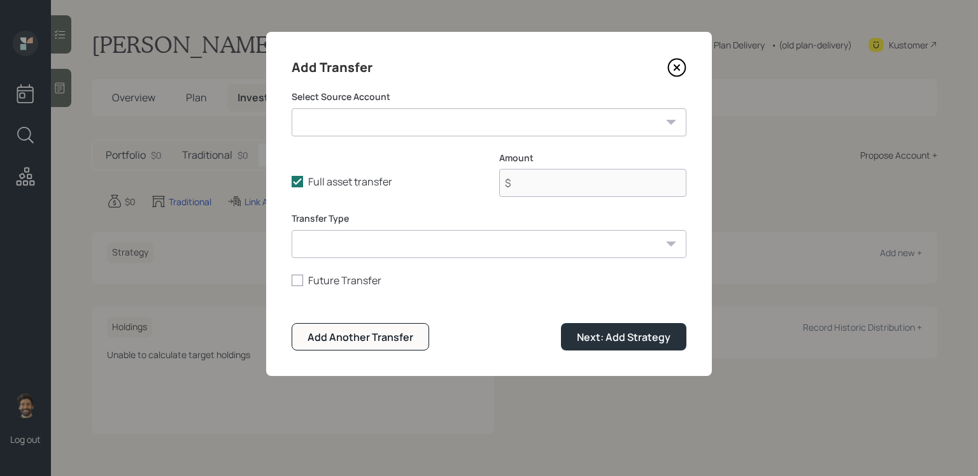
click at [390, 119] on select "HYS ($1,000 | Emergency Fund) Current 401k ($30,000 | 401(k)) Previous 401k ($1…" at bounding box center [489, 122] width 395 height 28
select select "df40fc39-88e1-41b7-ad73-f5d01b6cbcff"
click at [292, 108] on select "HYS ($1,000 | Emergency Fund) Current 401k ($30,000 | 401(k)) Previous 401k ($1…" at bounding box center [489, 122] width 395 height 28
type input "$ 7,000"
click at [366, 243] on select "ACAT Transfer Non ACAT Transfer Capitalize Rollover Rollover Deposit" at bounding box center [489, 244] width 395 height 28
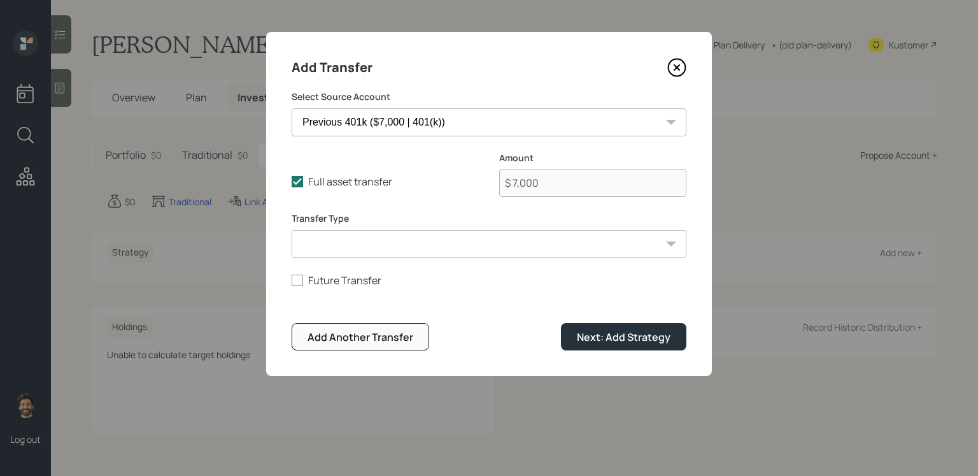
select select "acat_transfer"
click at [292, 230] on select "ACAT Transfer Non ACAT Transfer Capitalize Rollover Rollover Deposit" at bounding box center [489, 244] width 395 height 28
click at [595, 343] on div "Next: Add Strategy" at bounding box center [624, 337] width 94 height 14
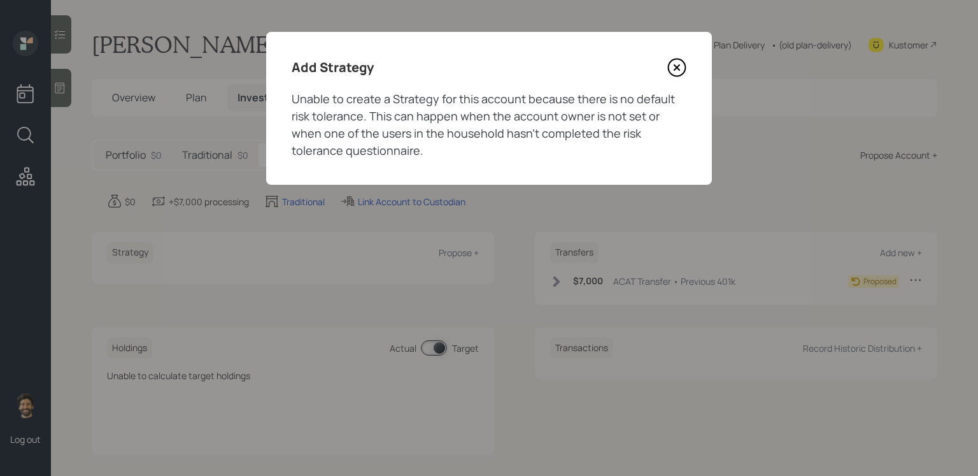
click at [681, 60] on icon at bounding box center [677, 67] width 17 height 17
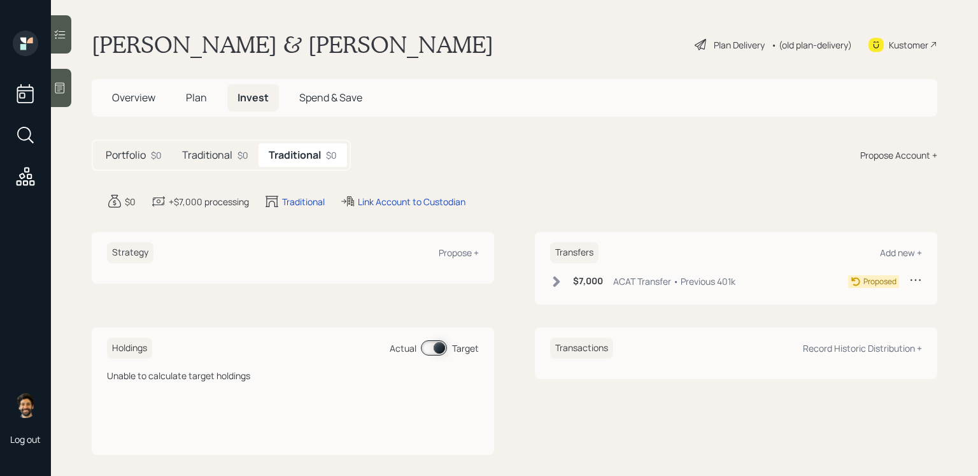
click at [211, 144] on div "Traditional $0" at bounding box center [215, 155] width 87 height 24
click at [195, 92] on span "Plan" at bounding box center [196, 97] width 21 height 14
